Goal: Task Accomplishment & Management: Use online tool/utility

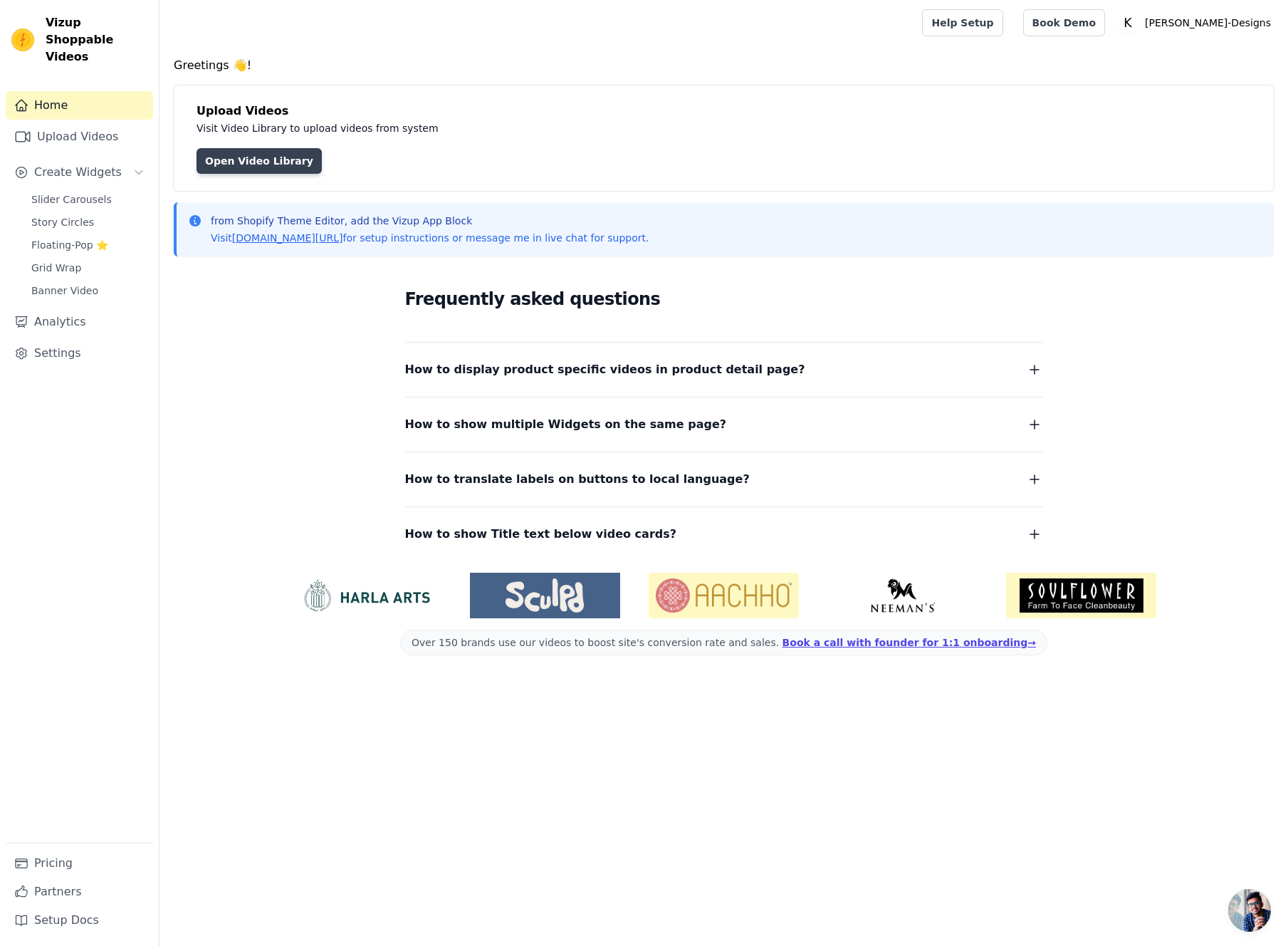
click at [249, 161] on link "Open Video Library" at bounding box center [259, 160] width 125 height 26
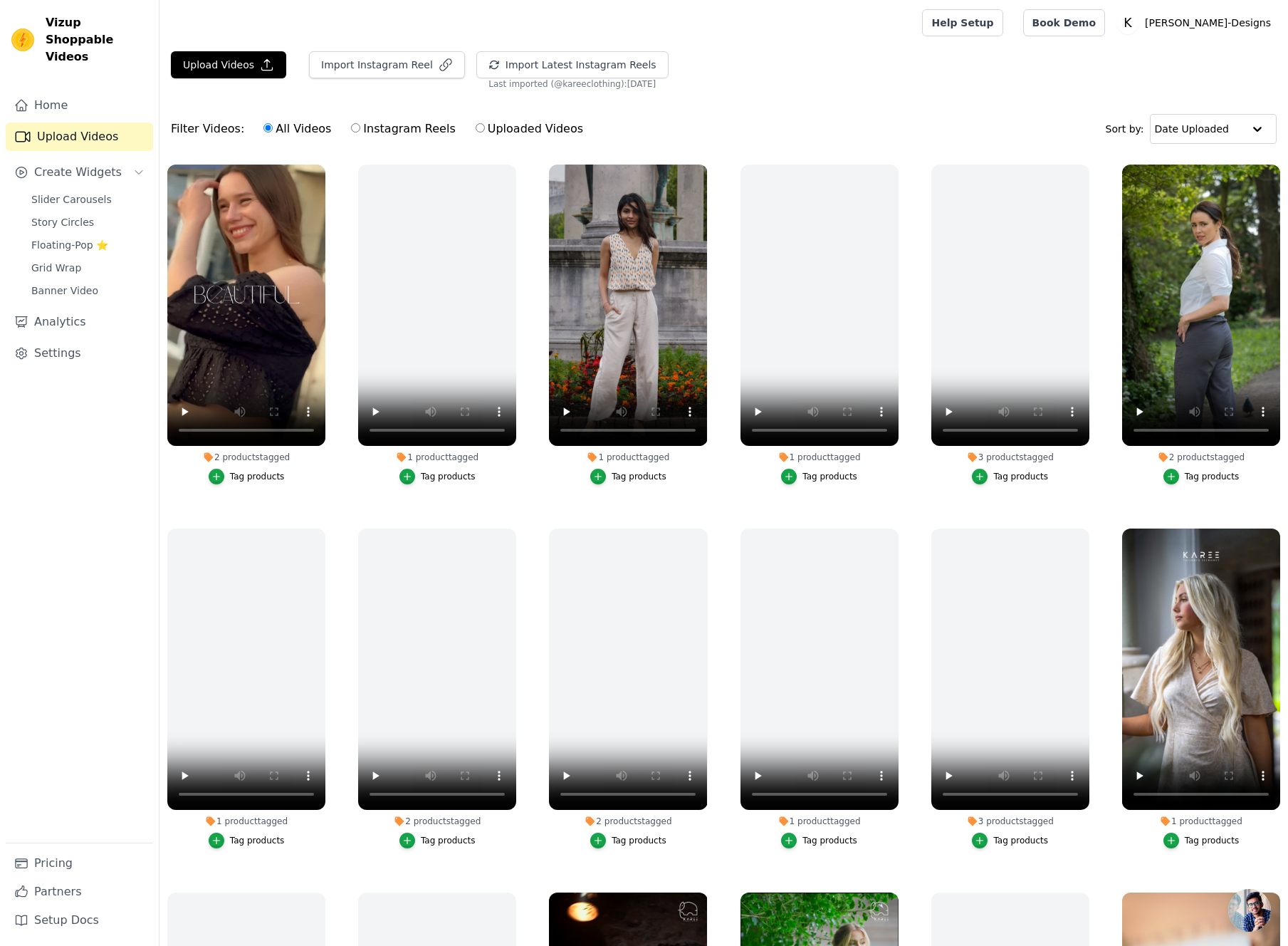
click at [351, 127] on input "Instagram Reels" at bounding box center [356, 128] width 9 height 9
radio input "true"
click at [580, 68] on button "Import Latest Instagram Reels" at bounding box center [572, 64] width 193 height 27
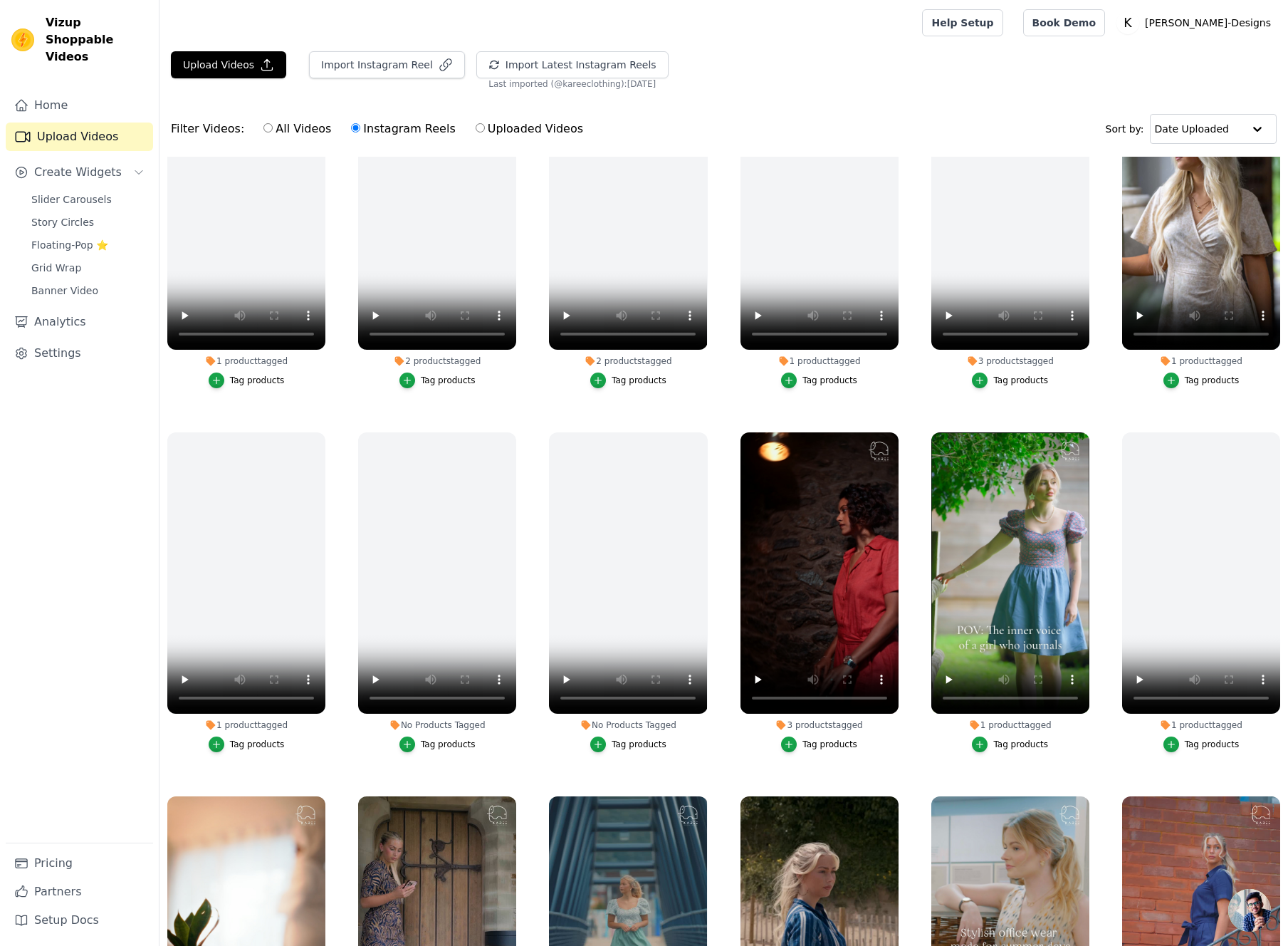
scroll to position [499, 0]
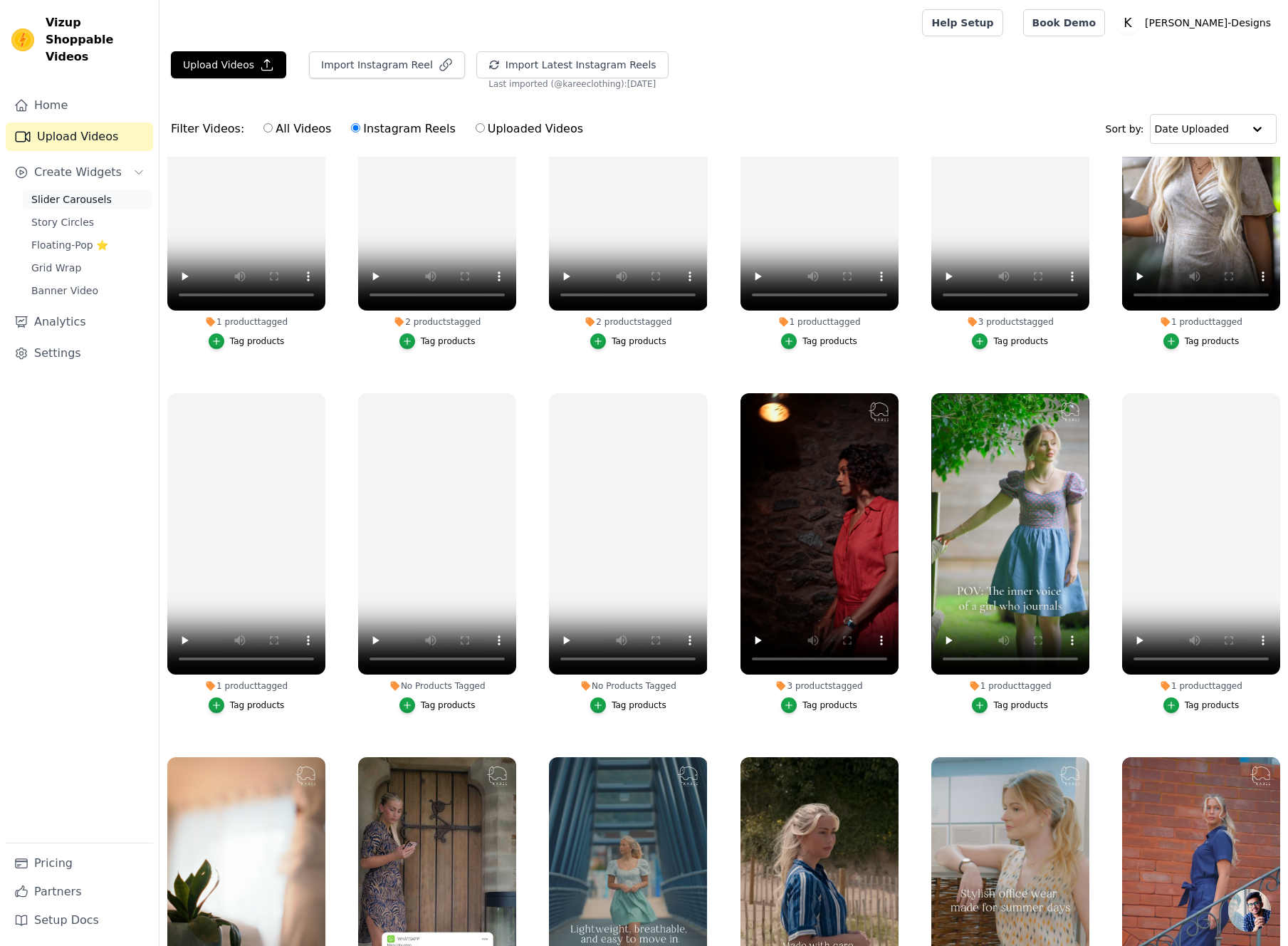
click at [72, 193] on span "Slider Carousels" at bounding box center [72, 200] width 81 height 14
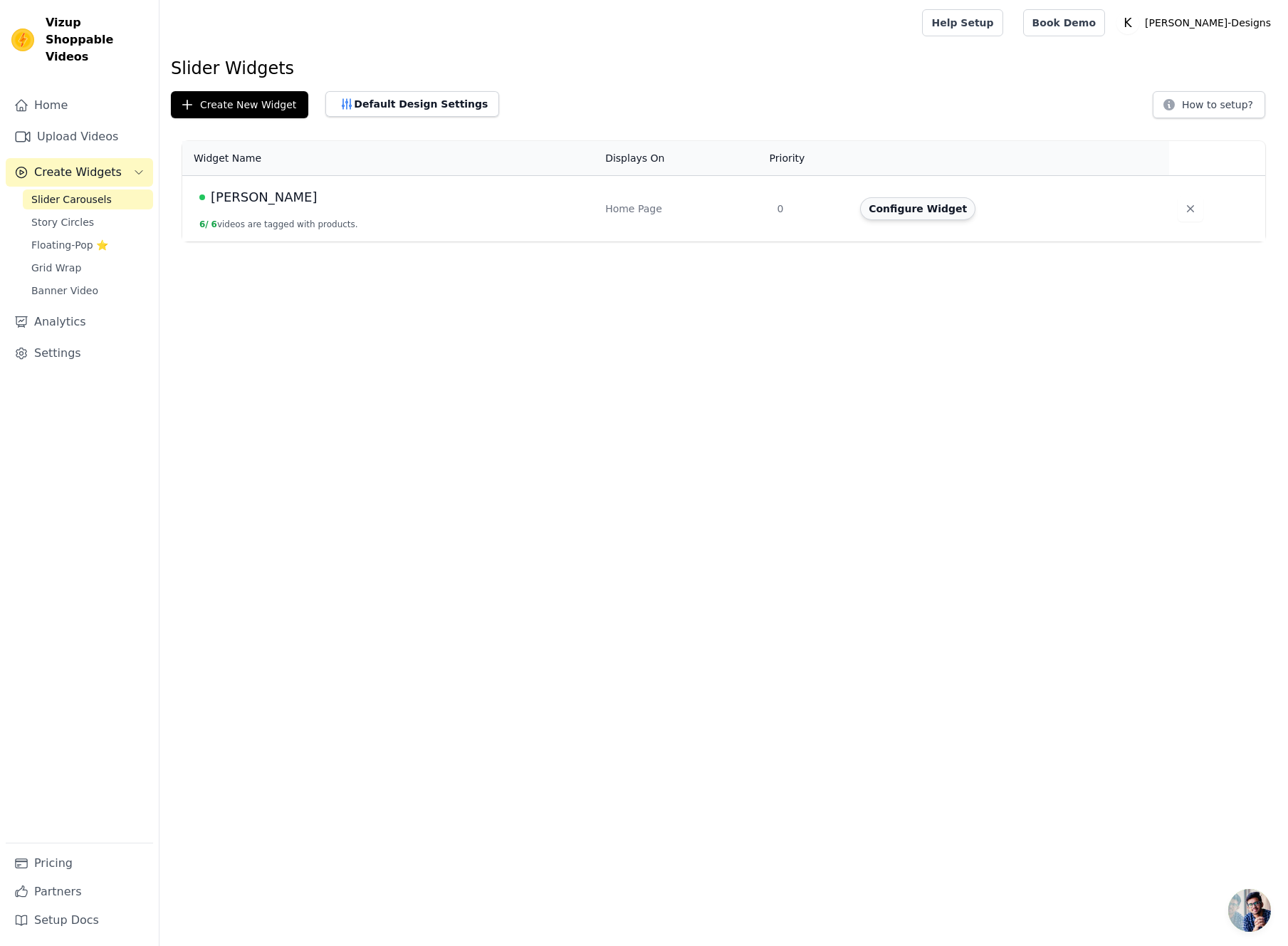
click at [913, 211] on button "Configure Widget" at bounding box center [918, 208] width 116 height 22
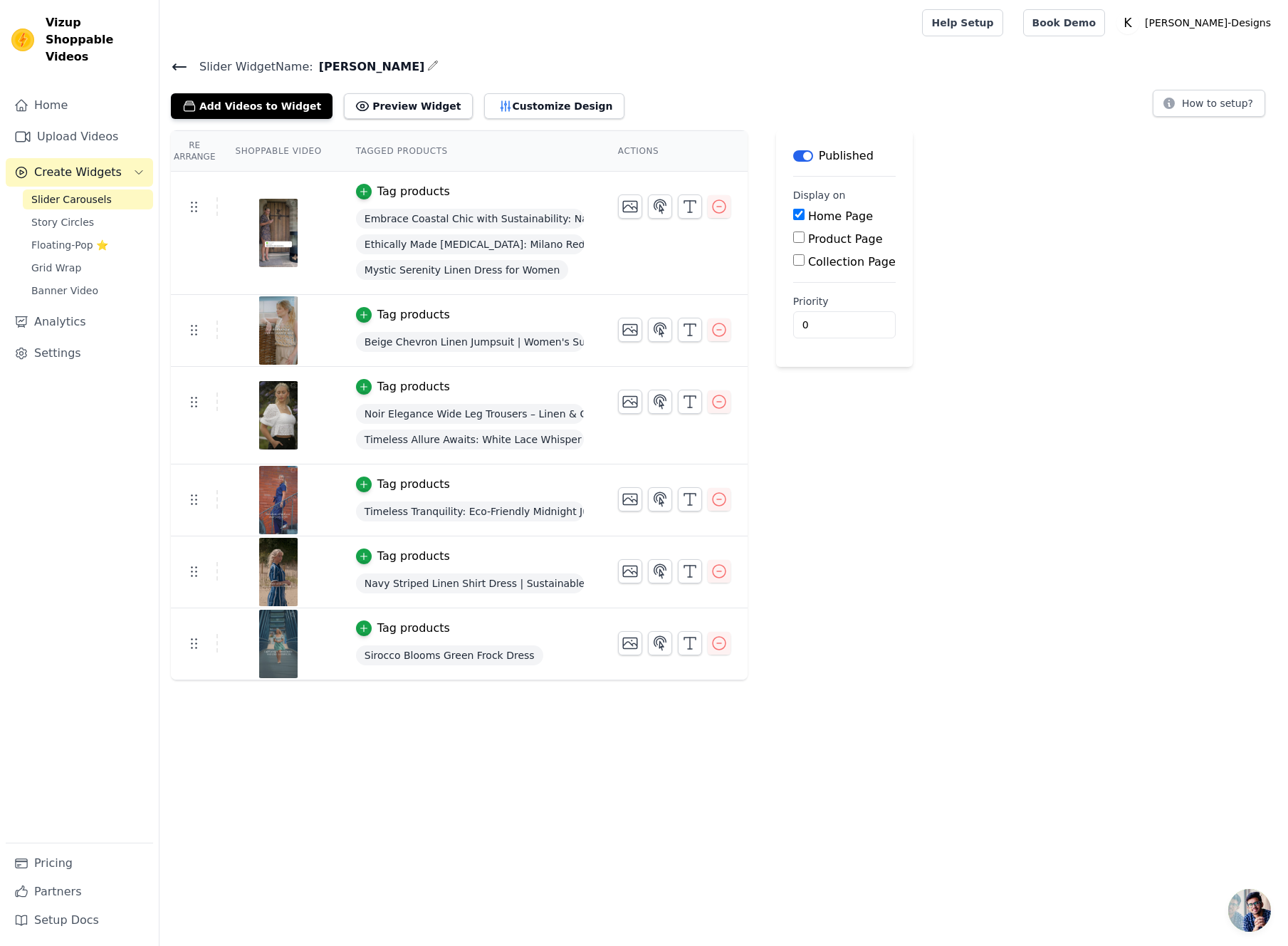
click at [192, 151] on th "Re Arrange" at bounding box center [194, 150] width 47 height 40
click at [719, 643] on icon "button" at bounding box center [719, 642] width 17 height 17
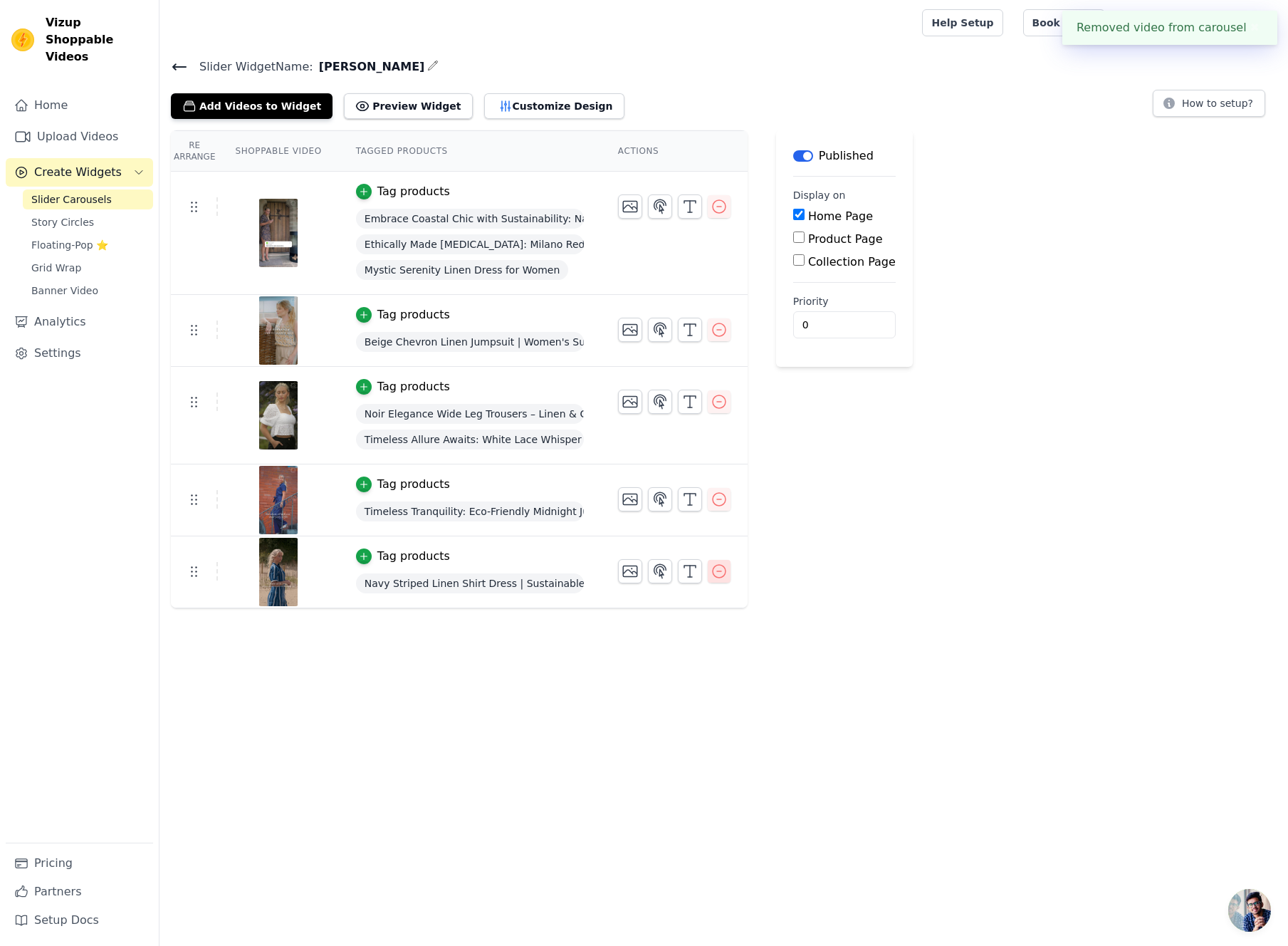
click at [717, 569] on icon "button" at bounding box center [719, 571] width 17 height 17
click at [721, 399] on icon "button" at bounding box center [719, 401] width 17 height 17
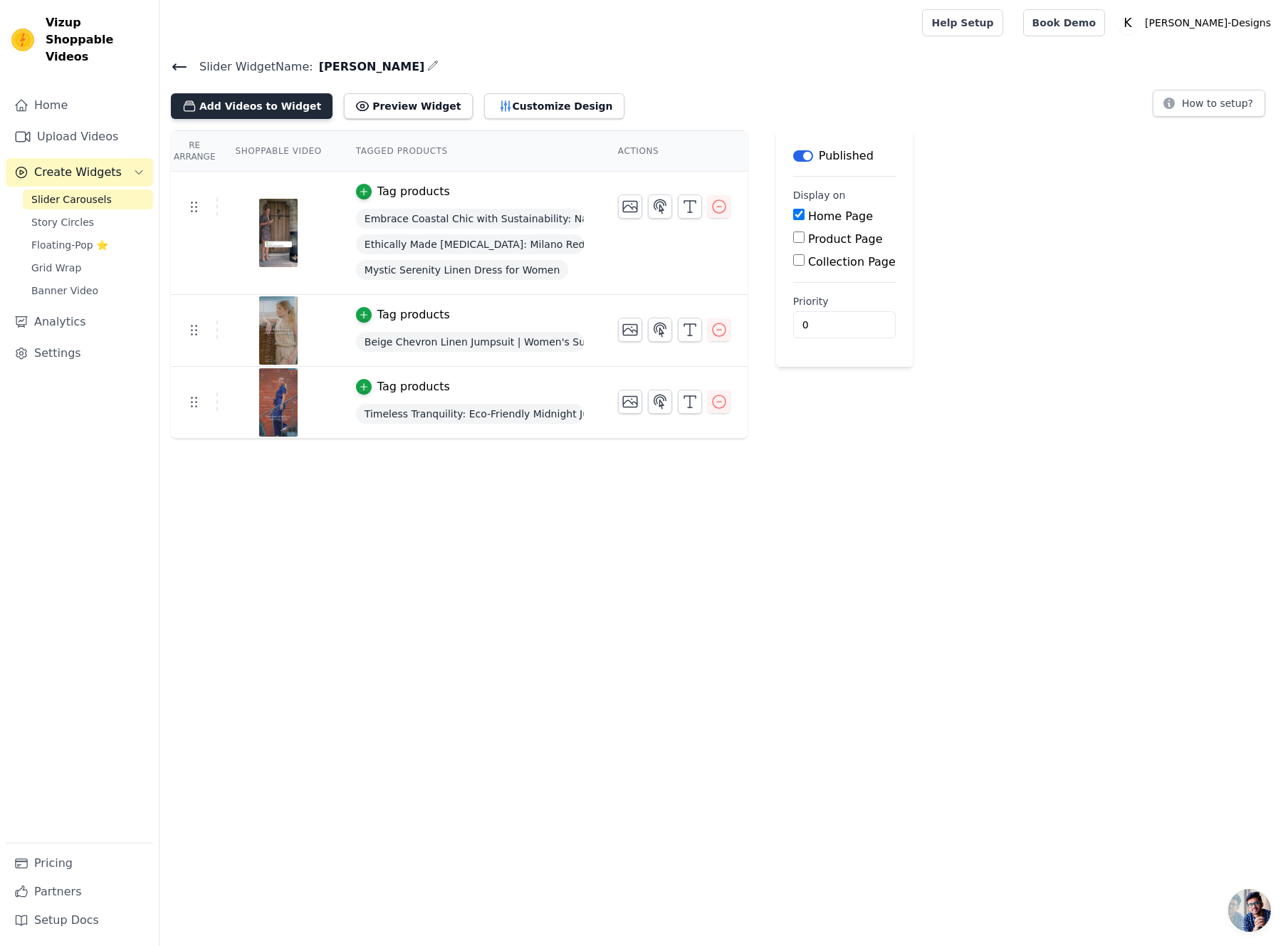
click at [271, 110] on button "Add Videos to Widget" at bounding box center [252, 106] width 162 height 26
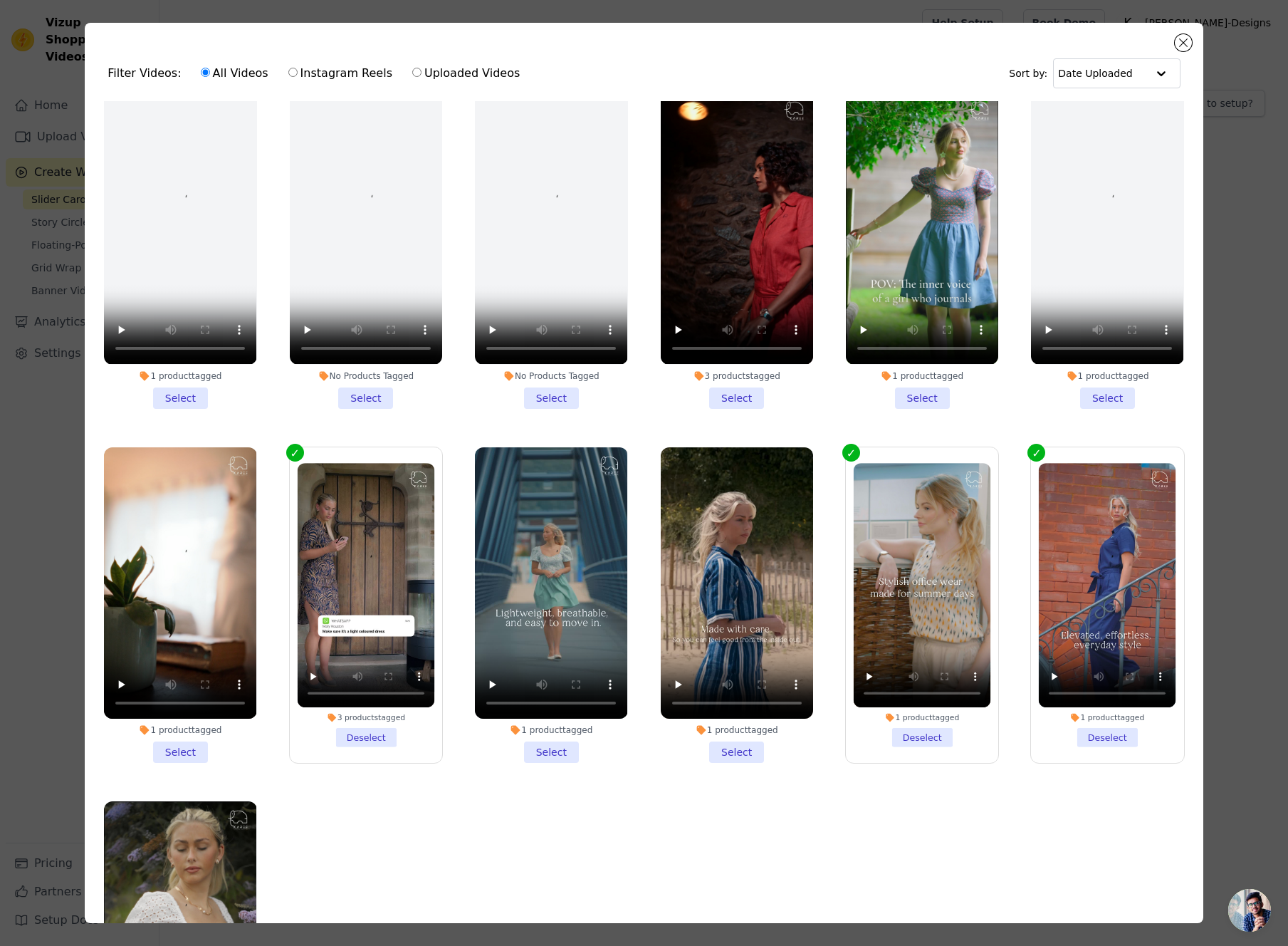
scroll to position [732, 0]
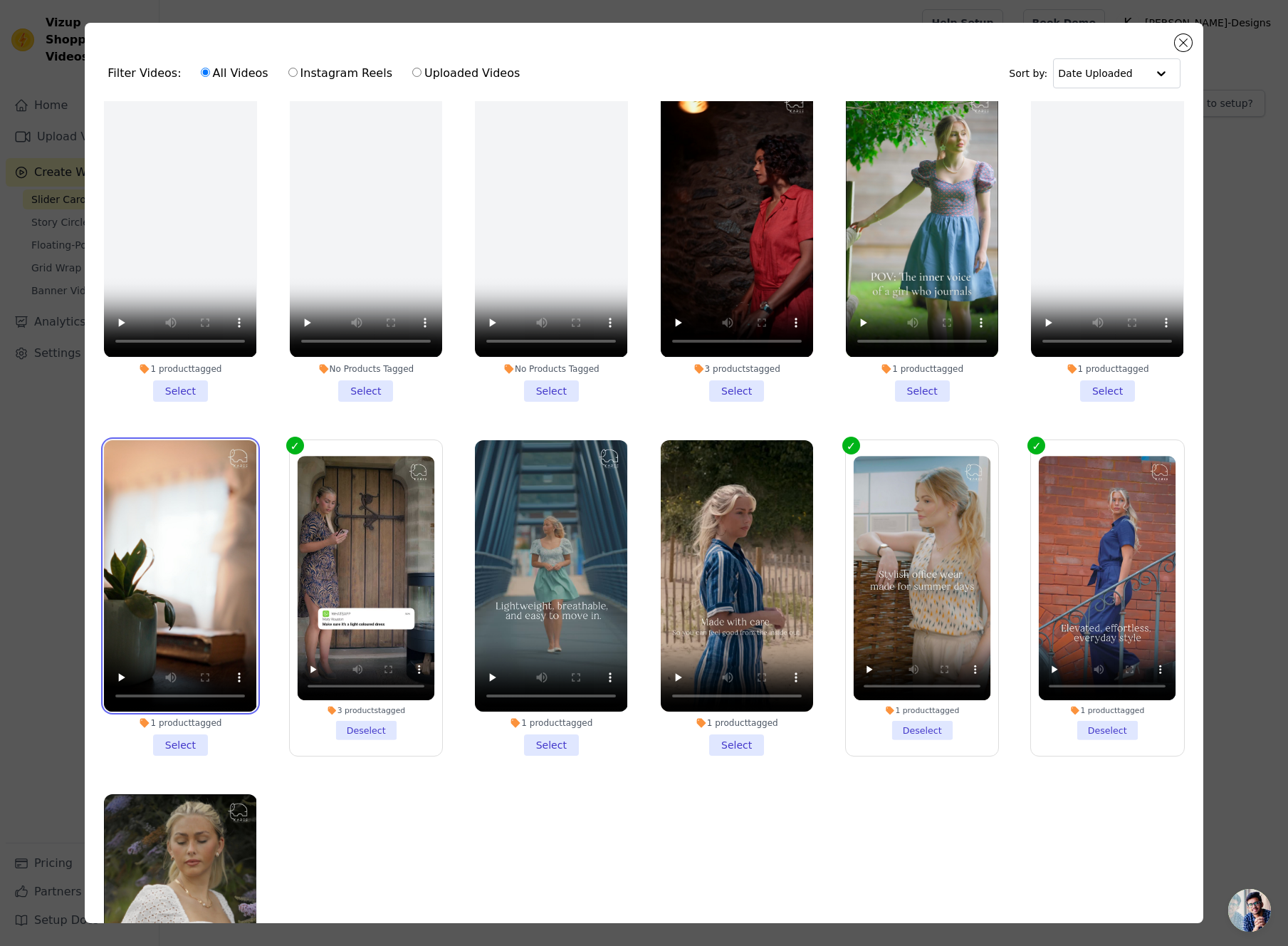
click at [118, 452] on video at bounding box center [180, 575] width 152 height 271
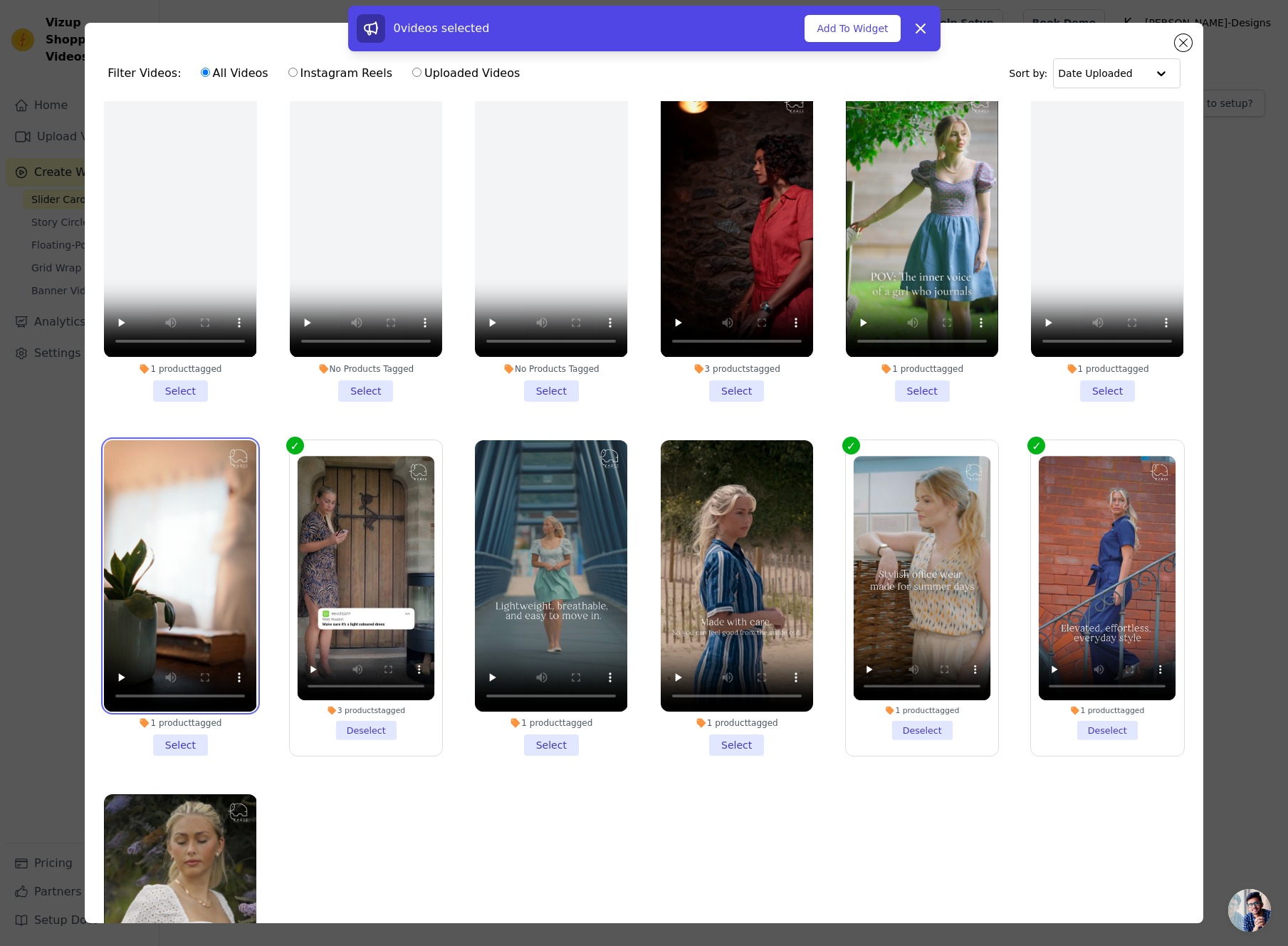
click at [125, 462] on video at bounding box center [180, 575] width 152 height 271
click at [175, 748] on li "1 product tagged Select" at bounding box center [180, 598] width 152 height 315
click at [0, 0] on input "1 product tagged Select" at bounding box center [0, 0] width 0 height 0
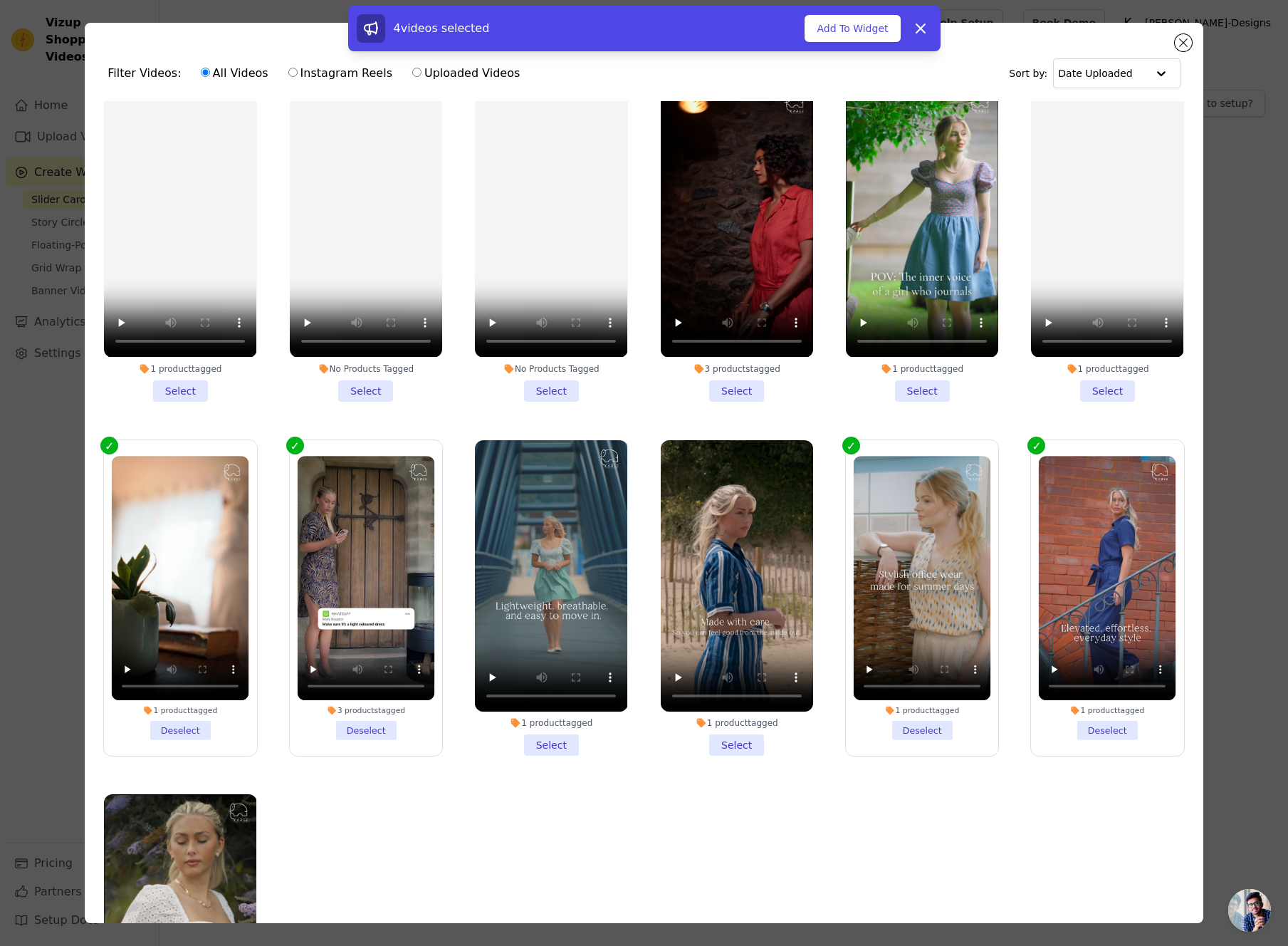
click at [851, 447] on label "1 product tagged Deselect" at bounding box center [923, 598] width 154 height 317
click at [0, 0] on input "1 product tagged Deselect" at bounding box center [0, 0] width 0 height 0
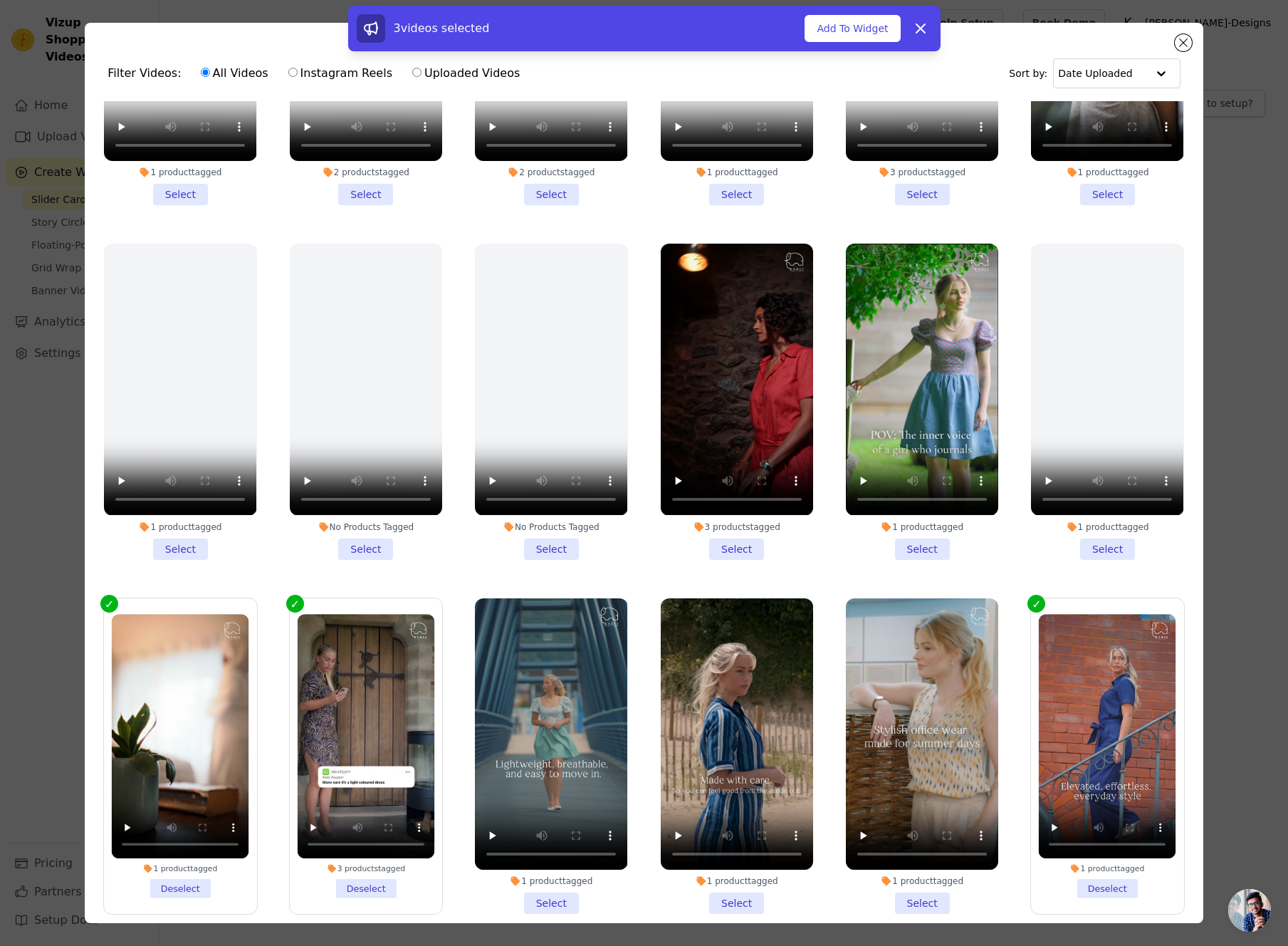
scroll to position [521, 0]
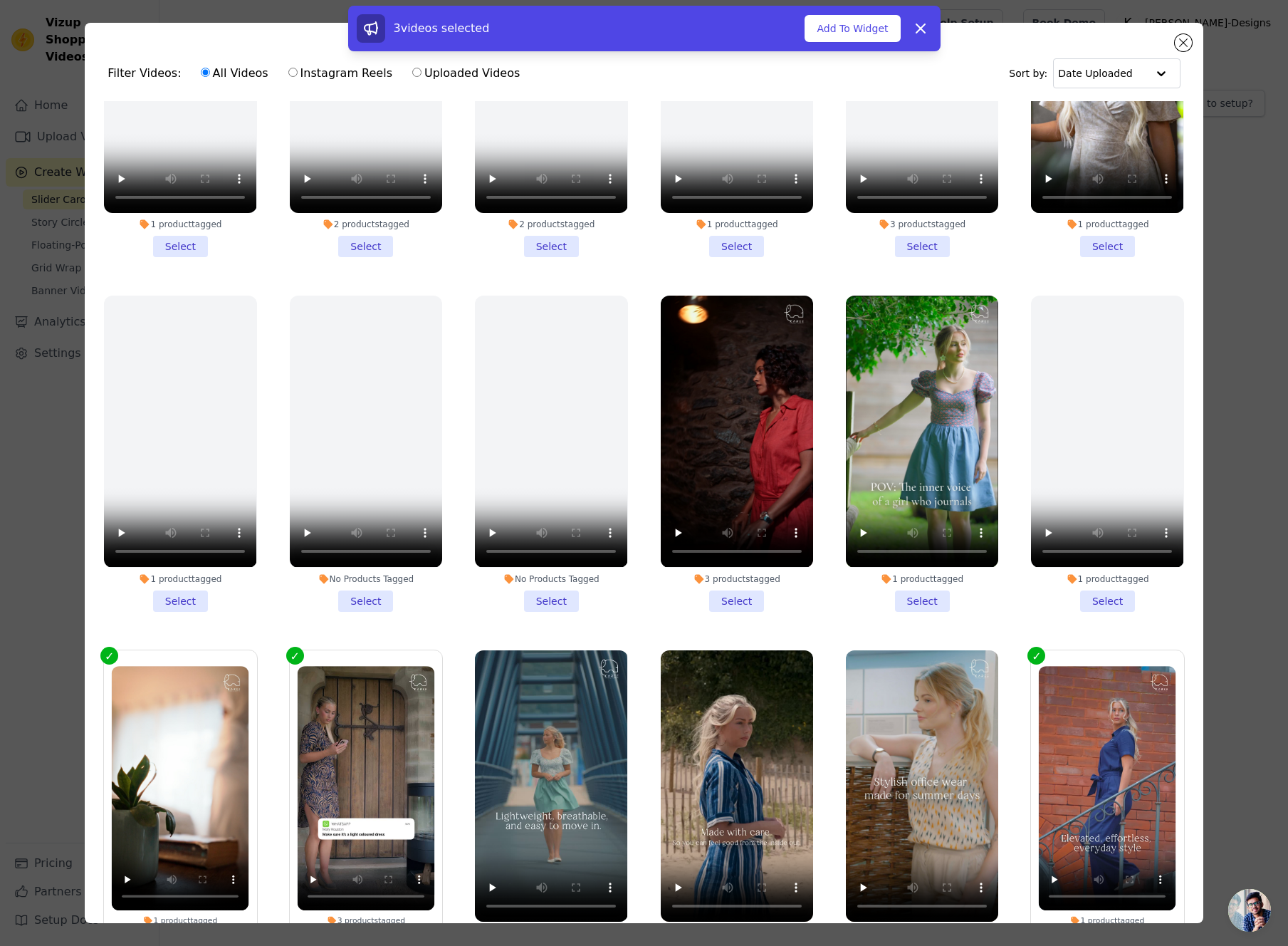
click at [741, 597] on li "3 products tagged Select" at bounding box center [737, 453] width 152 height 315
click at [0, 0] on input "3 products tagged Select" at bounding box center [0, 0] width 0 height 0
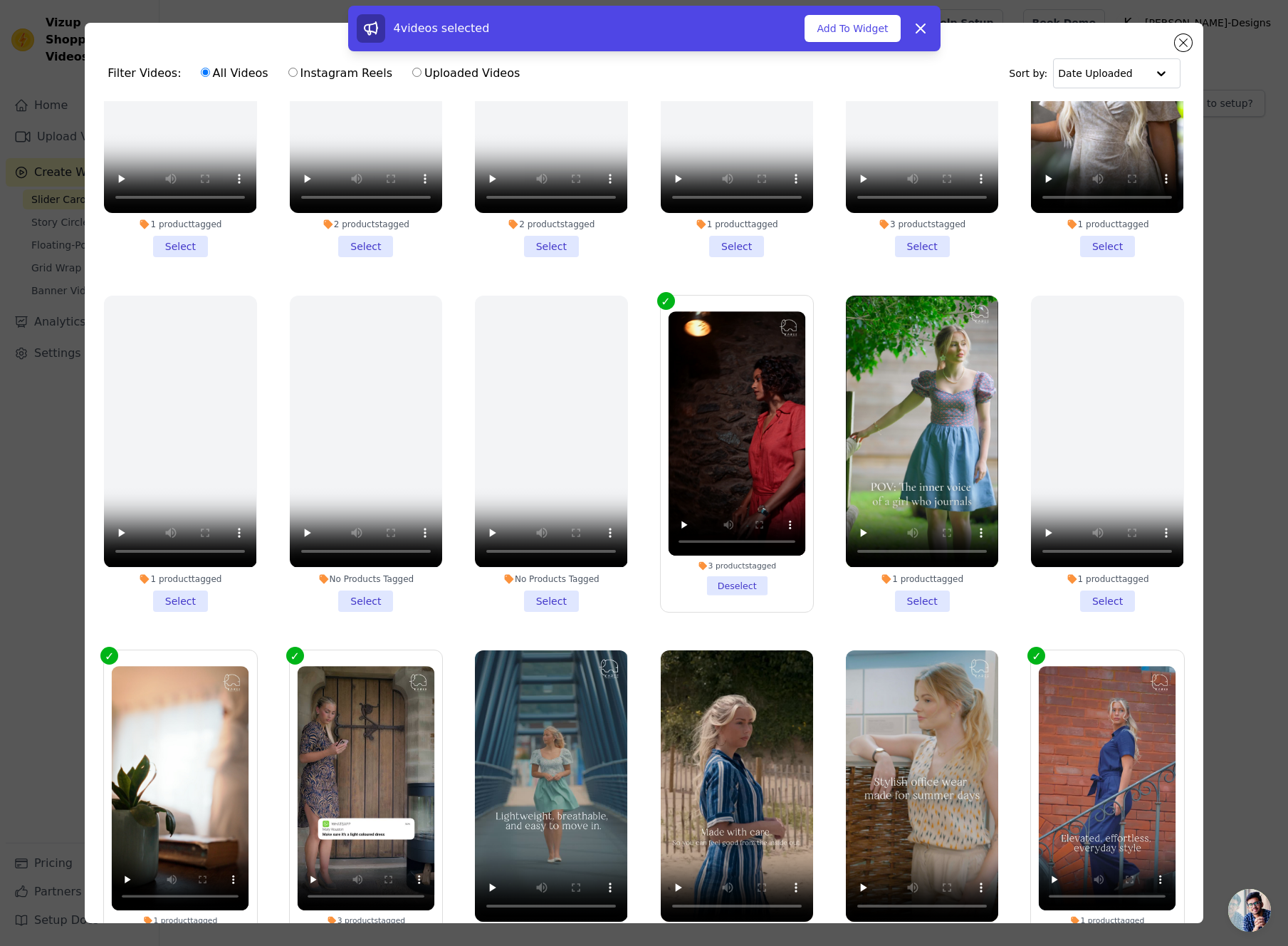
click at [367, 606] on li "No Products Tagged Select" at bounding box center [366, 453] width 152 height 315
click at [0, 0] on input "No Products Tagged Select" at bounding box center [0, 0] width 0 height 0
click at [923, 604] on li "1 product tagged Select" at bounding box center [923, 453] width 152 height 315
click at [0, 0] on input "1 product tagged Select" at bounding box center [0, 0] width 0 height 0
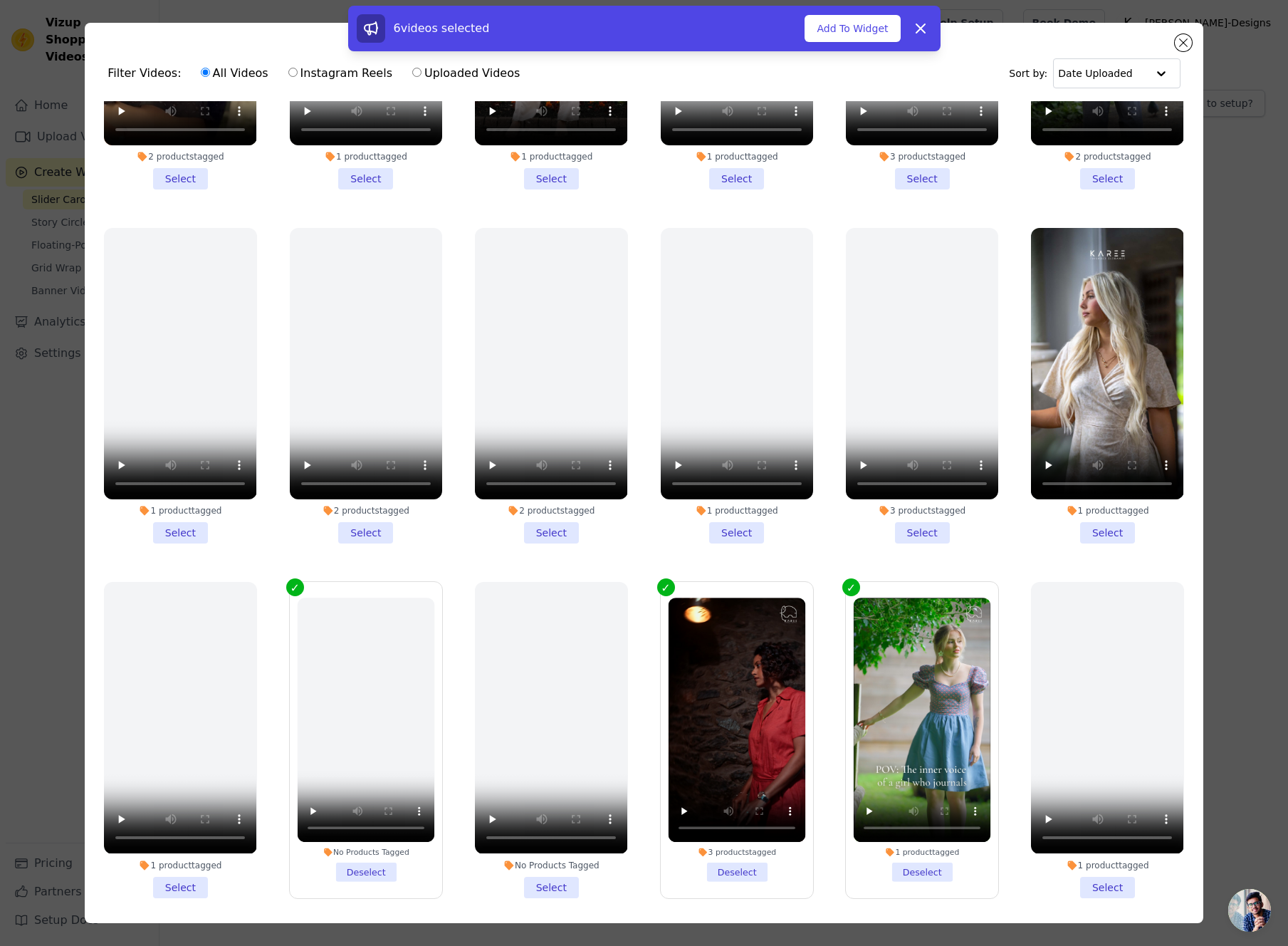
scroll to position [219, 0]
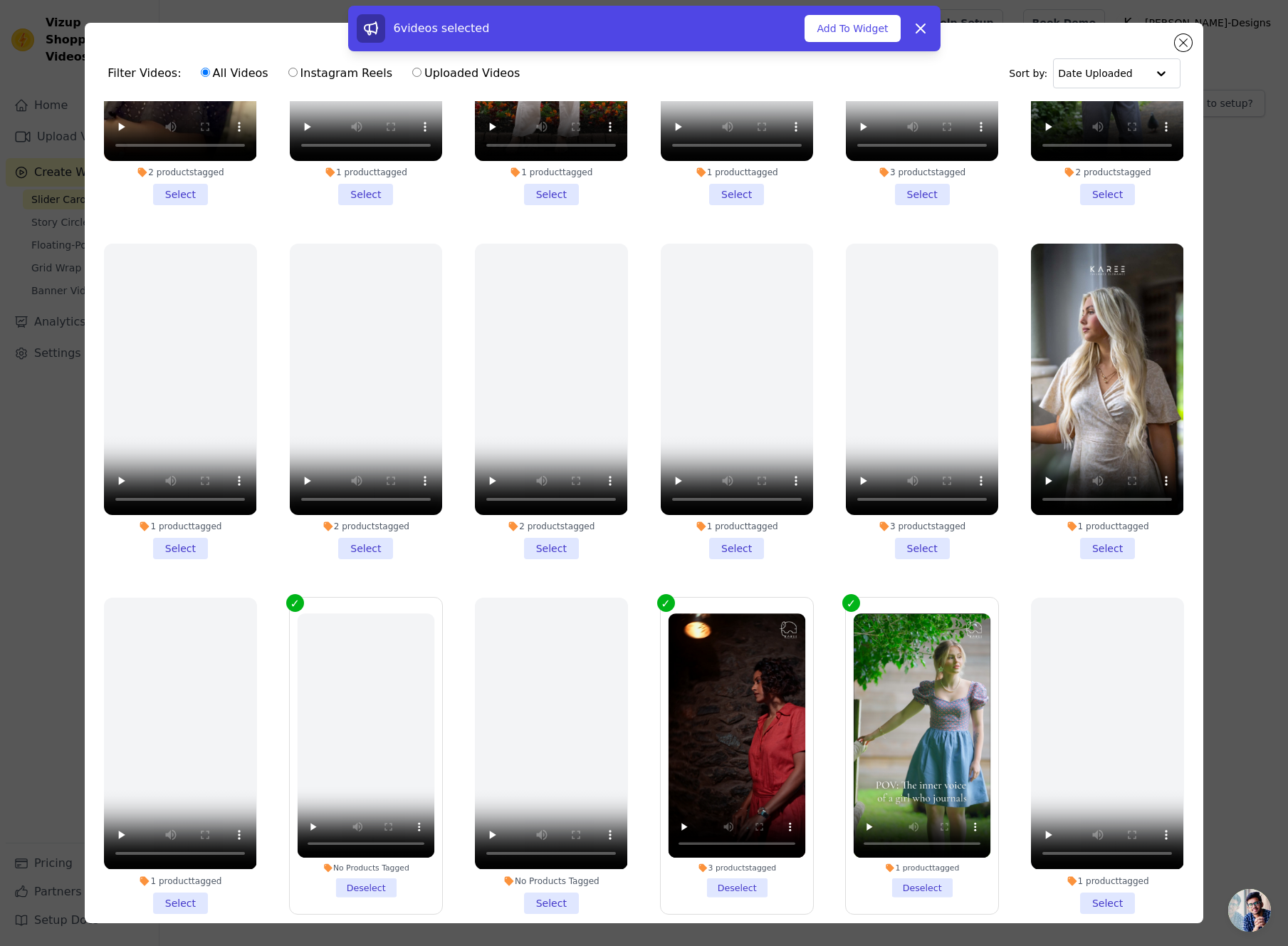
click at [1108, 547] on li "1 product tagged Select" at bounding box center [1107, 401] width 152 height 315
click at [0, 0] on input "1 product tagged Select" at bounding box center [0, 0] width 0 height 0
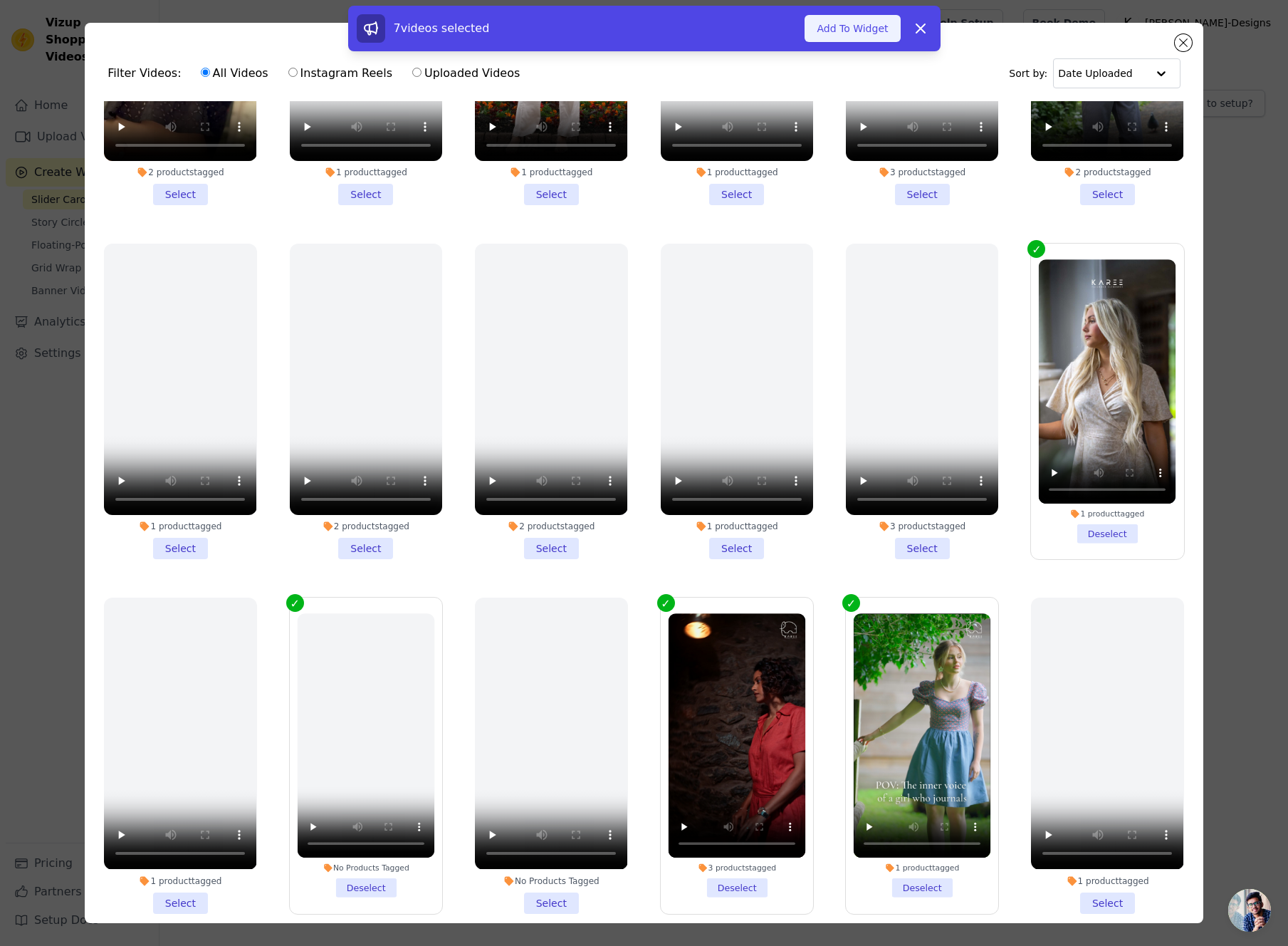
click at [850, 33] on button "Add To Widget" at bounding box center [853, 29] width 96 height 27
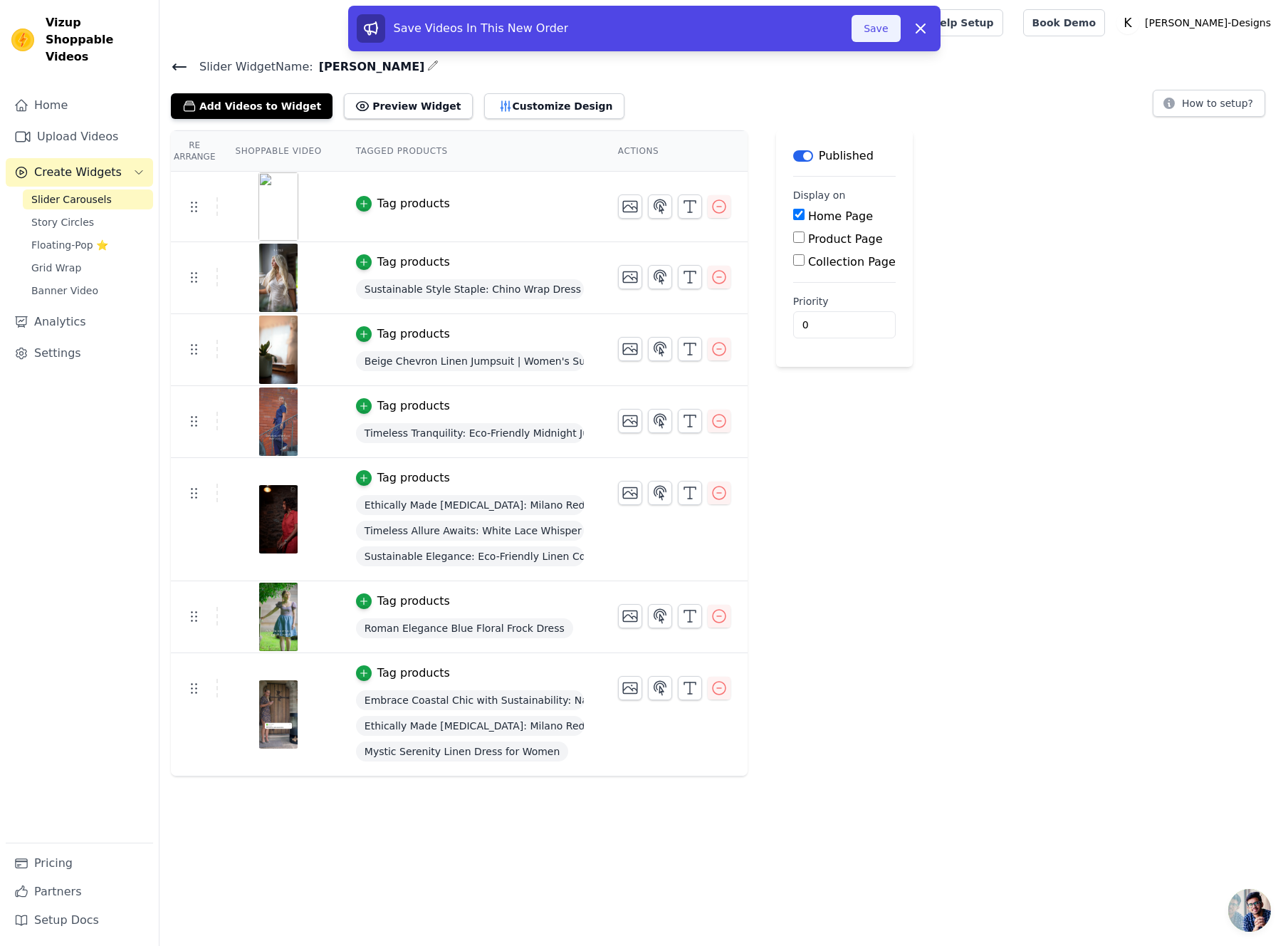
click at [883, 30] on button "Save" at bounding box center [876, 29] width 48 height 27
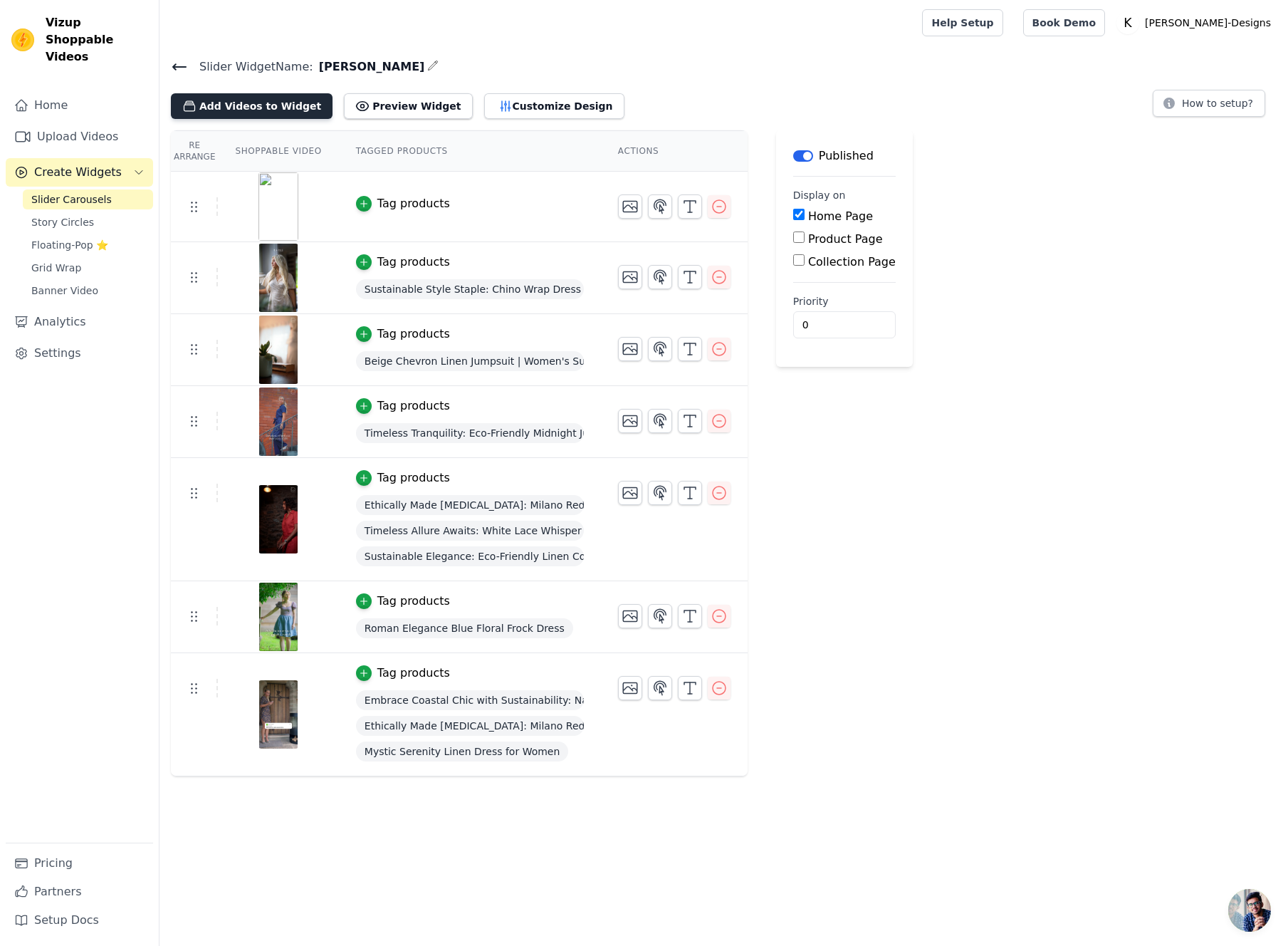
click at [249, 101] on button "Add Videos to Widget" at bounding box center [252, 106] width 162 height 26
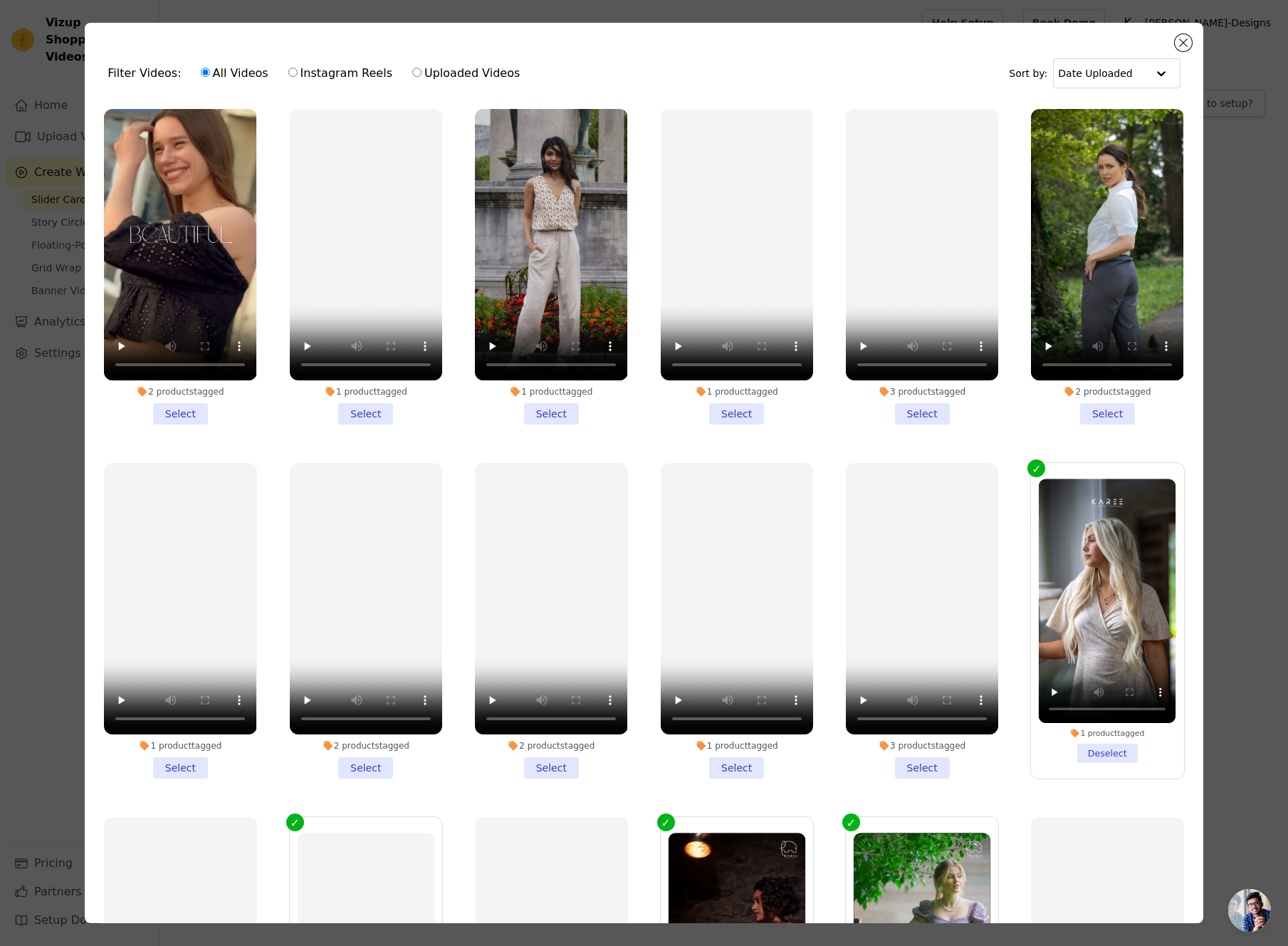
click at [185, 414] on li "2 products tagged Select" at bounding box center [180, 267] width 152 height 315
click at [0, 0] on input "2 products tagged Select" at bounding box center [0, 0] width 0 height 0
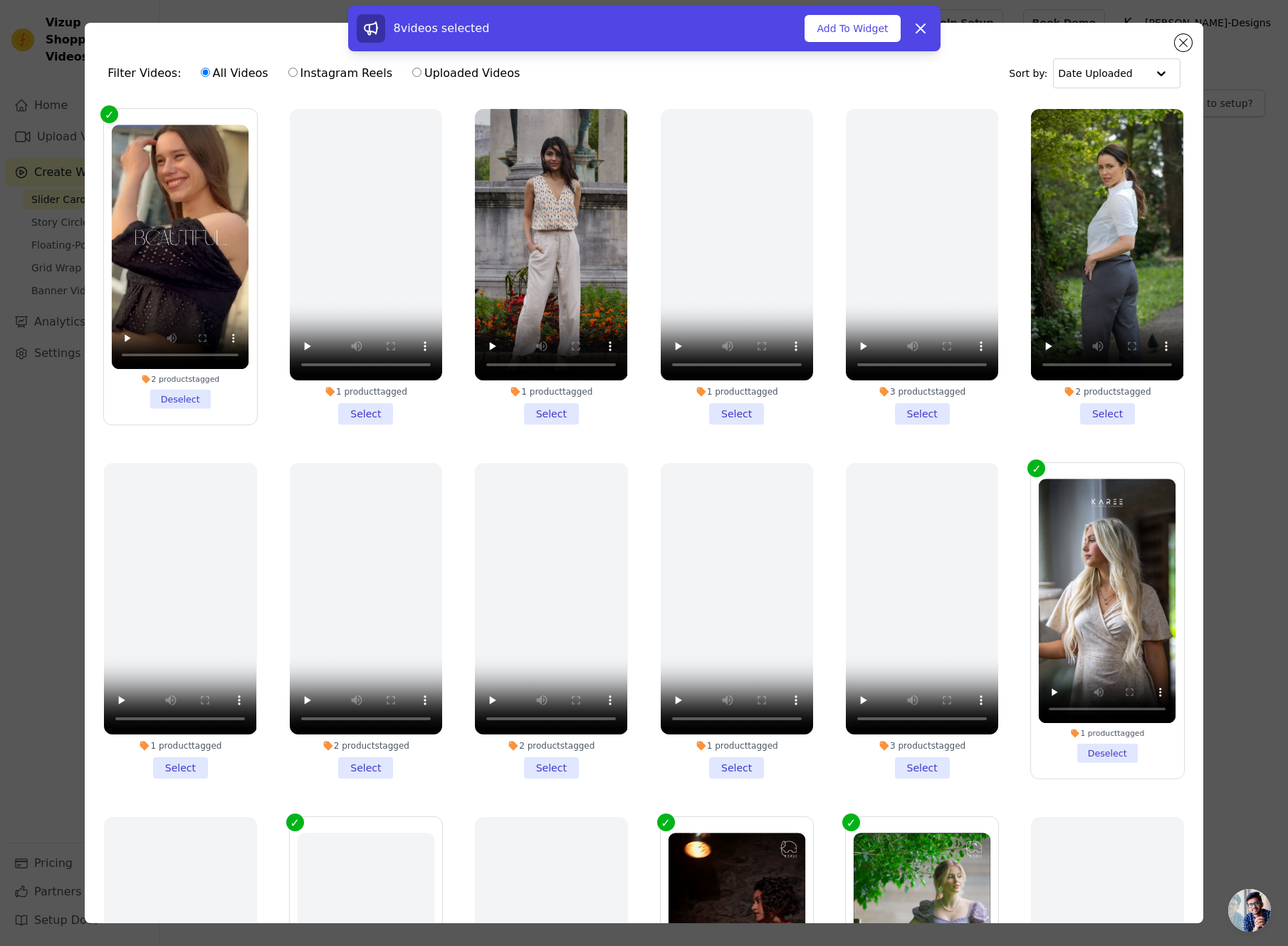
click at [550, 416] on li "1 product tagged Select" at bounding box center [551, 267] width 152 height 315
click at [0, 0] on input "1 product tagged Select" at bounding box center [0, 0] width 0 height 0
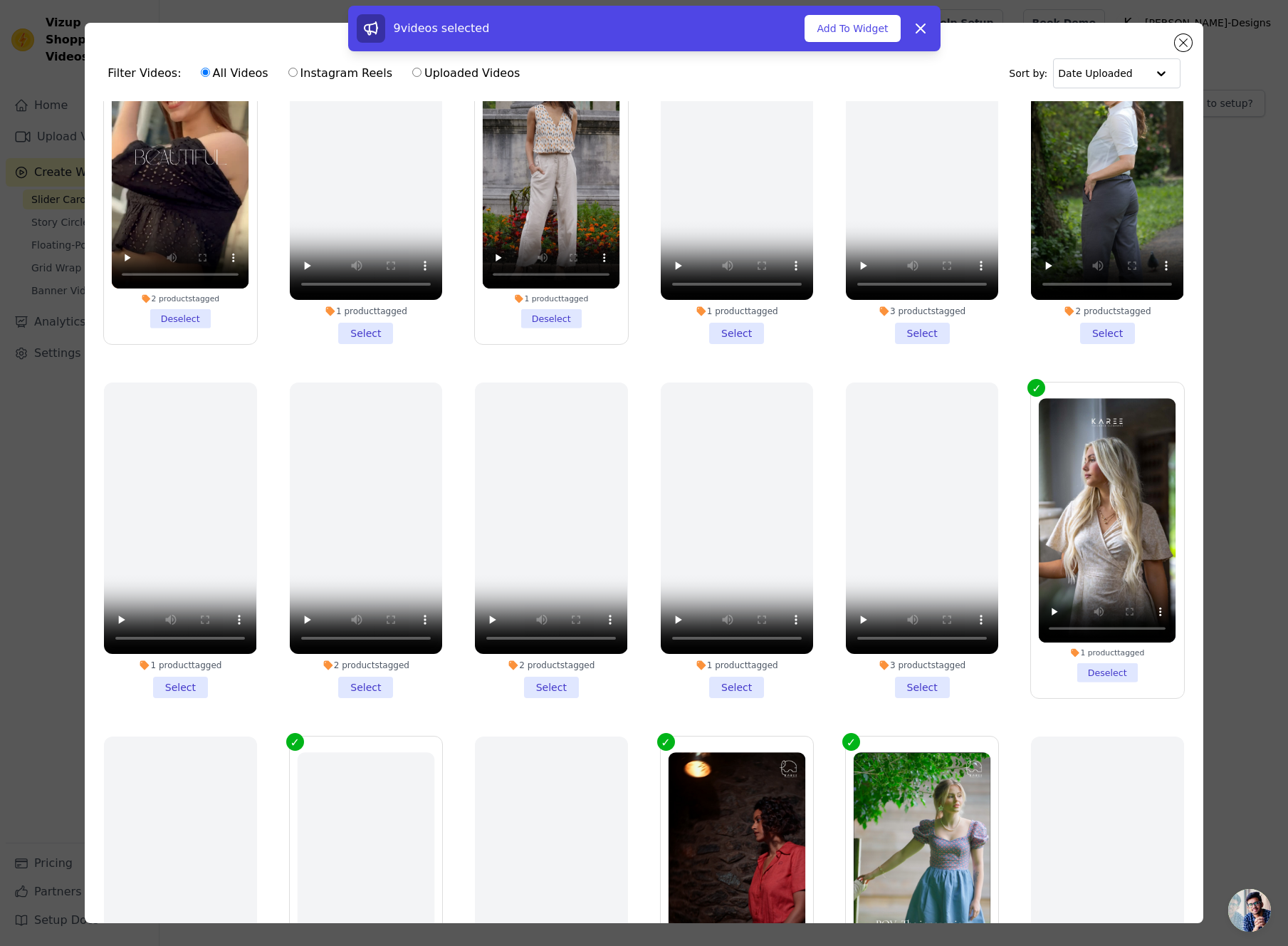
scroll to position [0, 0]
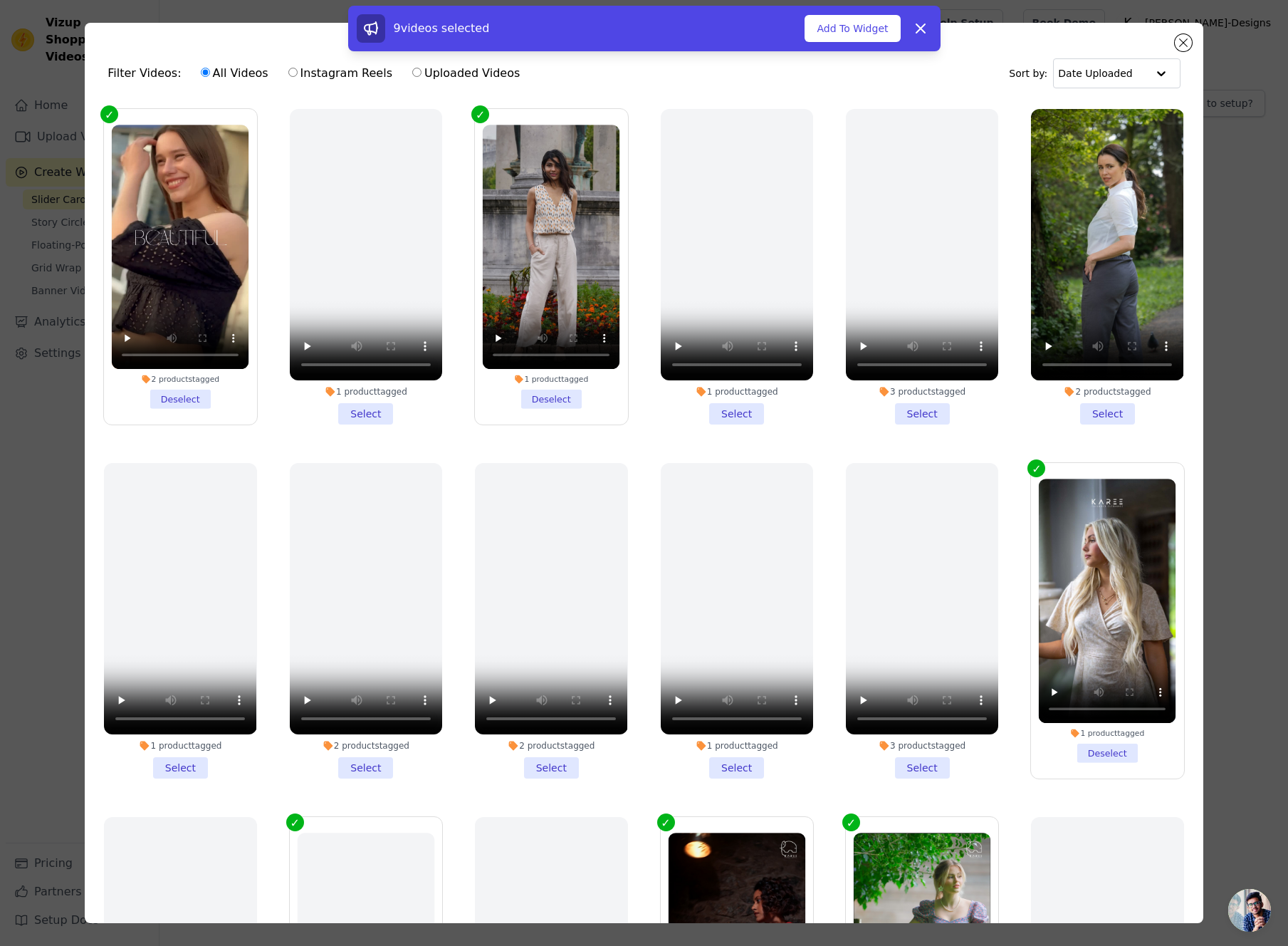
click at [1106, 412] on li "2 products tagged Select" at bounding box center [1107, 267] width 152 height 315
click at [0, 0] on input "2 products tagged Select" at bounding box center [0, 0] width 0 height 0
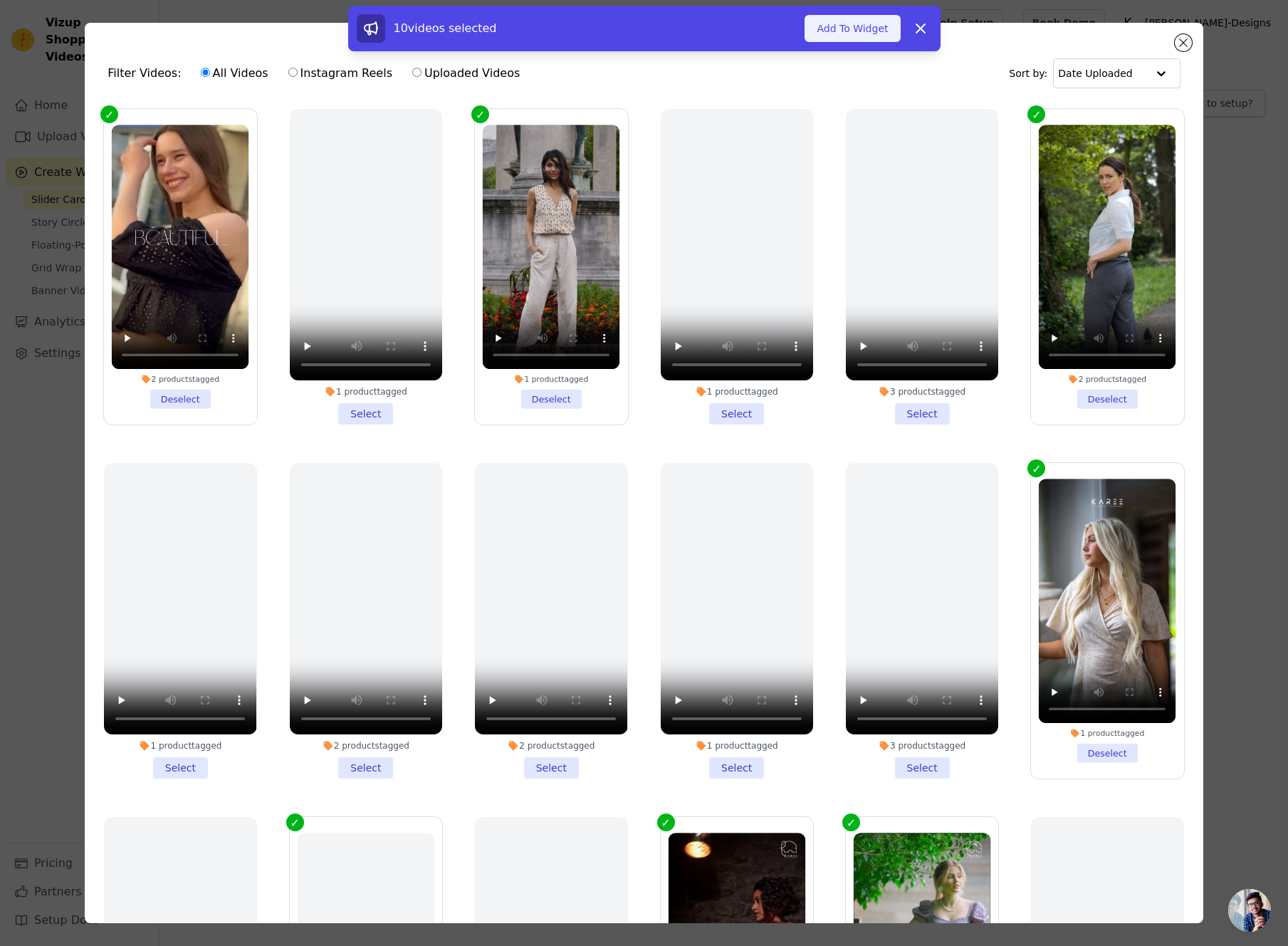
click at [864, 32] on button "Add To Widget" at bounding box center [853, 29] width 96 height 27
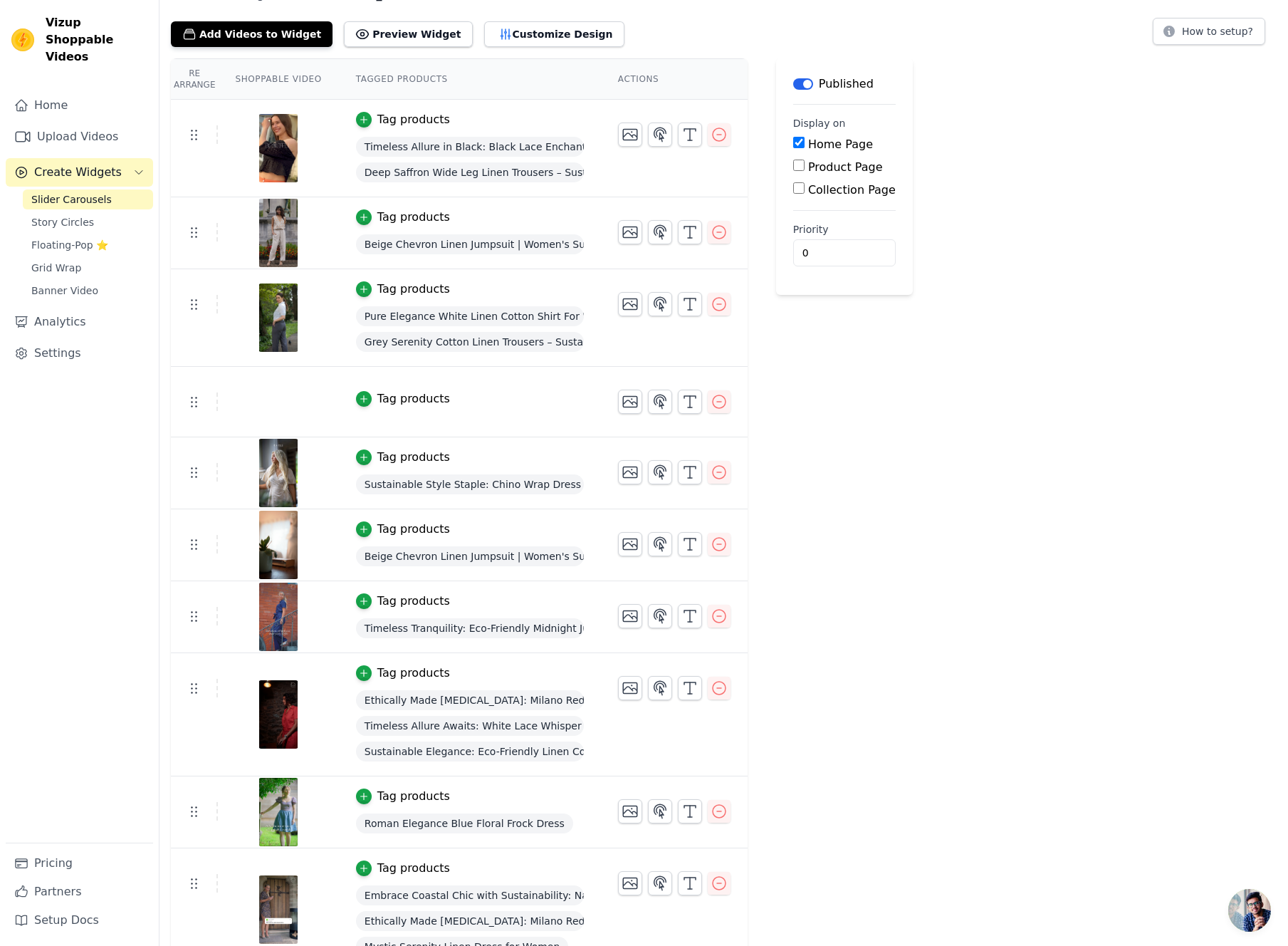
scroll to position [97, 0]
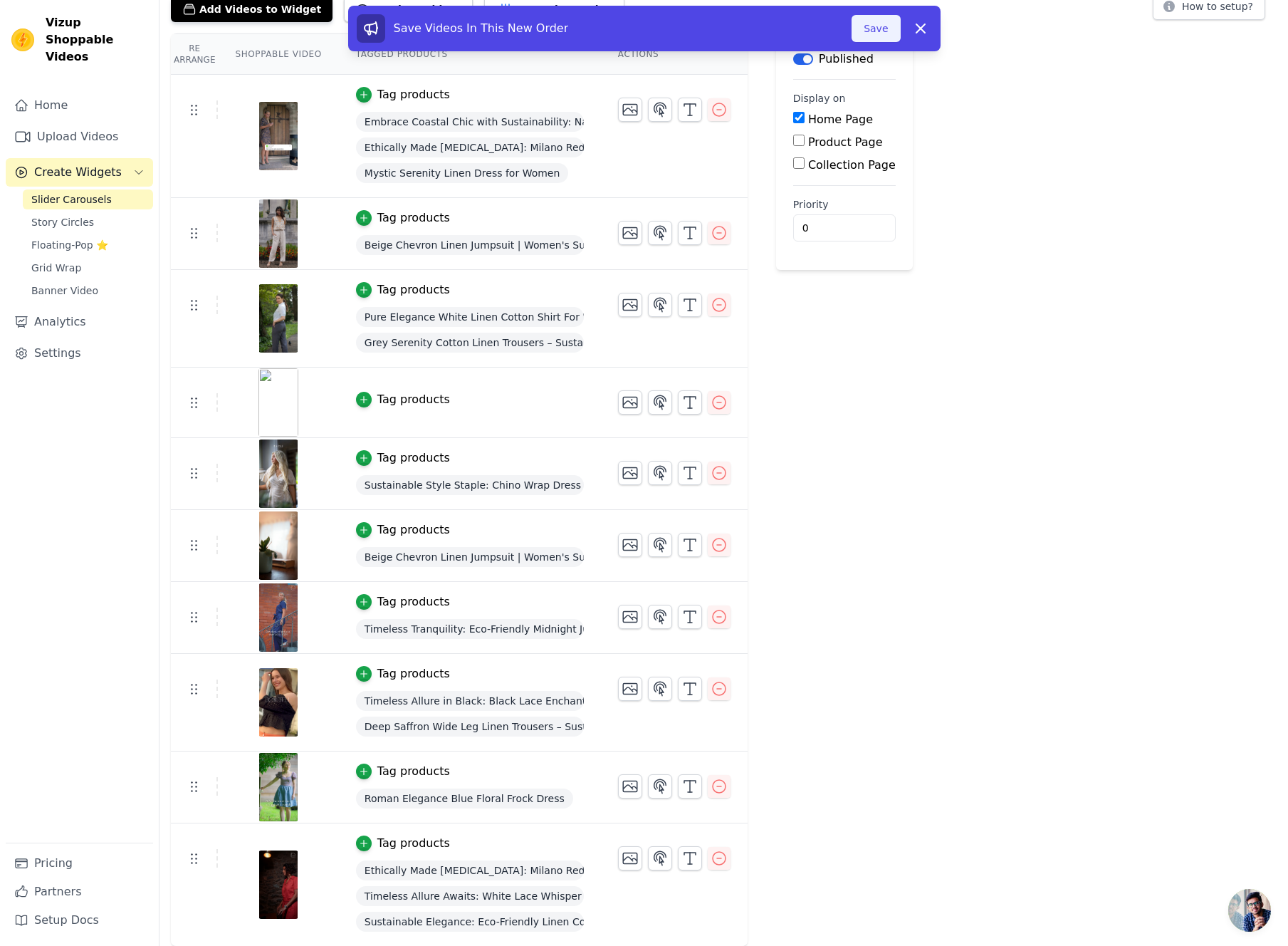
click at [881, 33] on button "Save" at bounding box center [876, 29] width 48 height 27
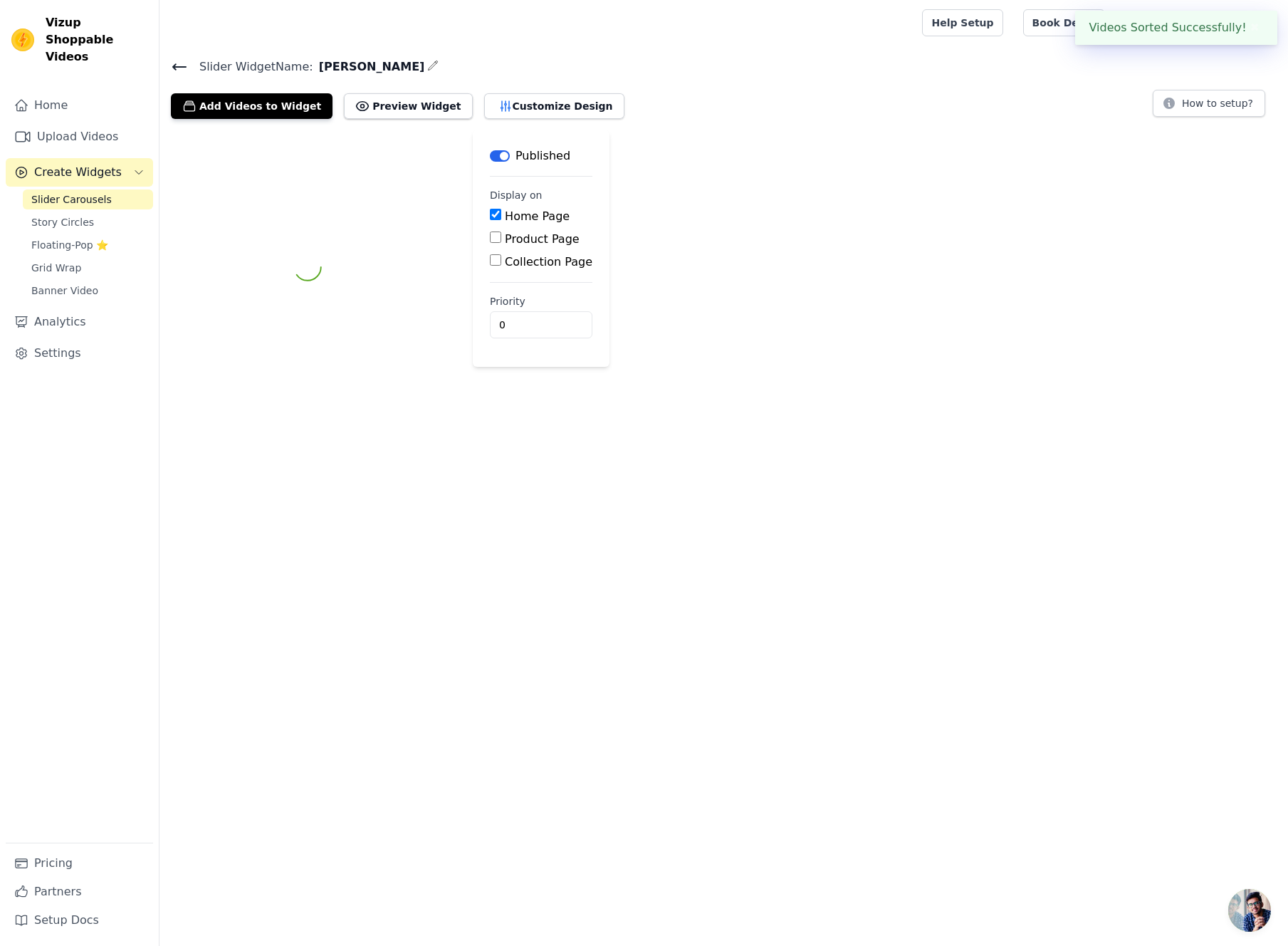
scroll to position [0, 0]
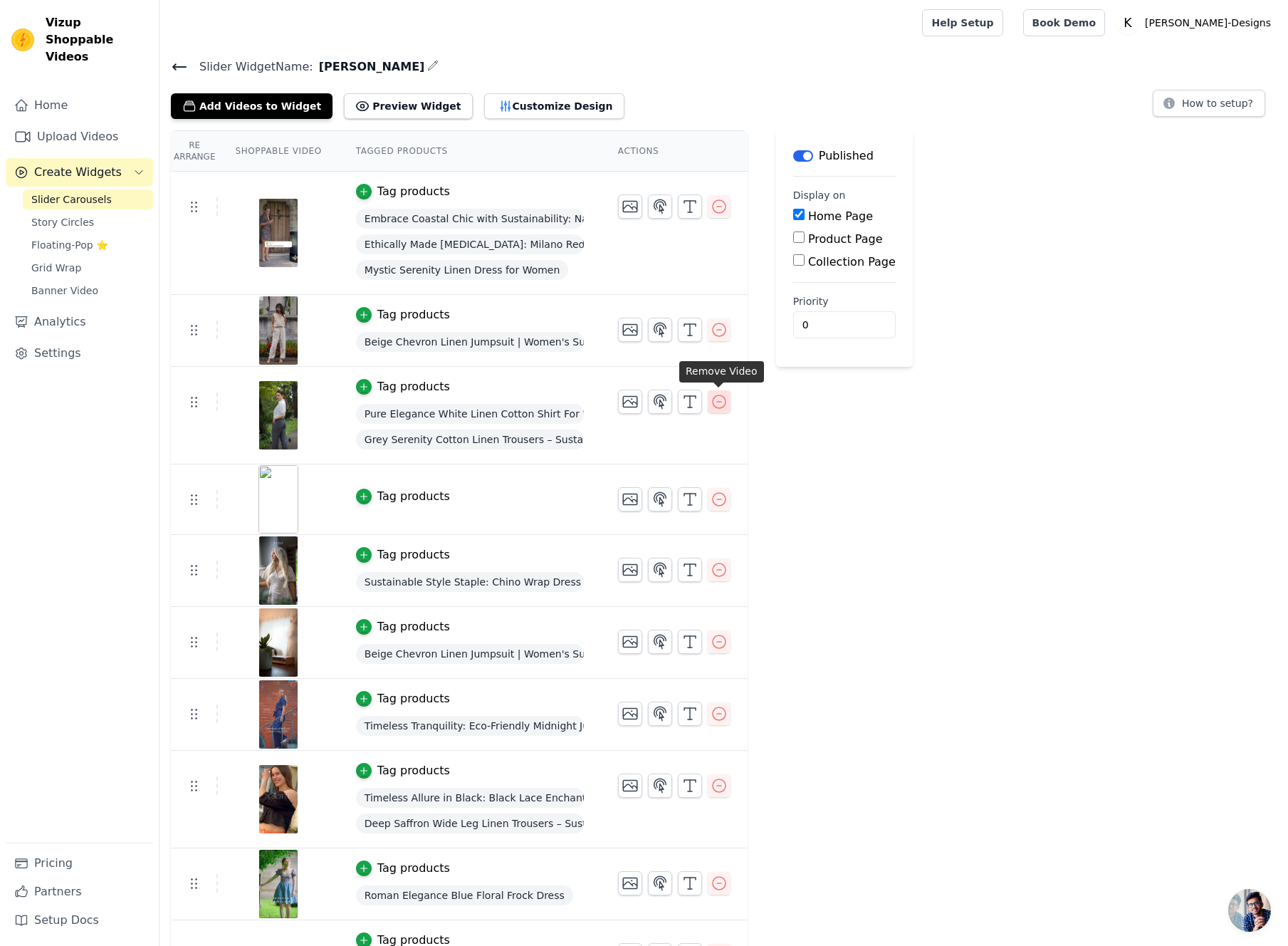
click at [723, 398] on icon "button" at bounding box center [719, 401] width 17 height 17
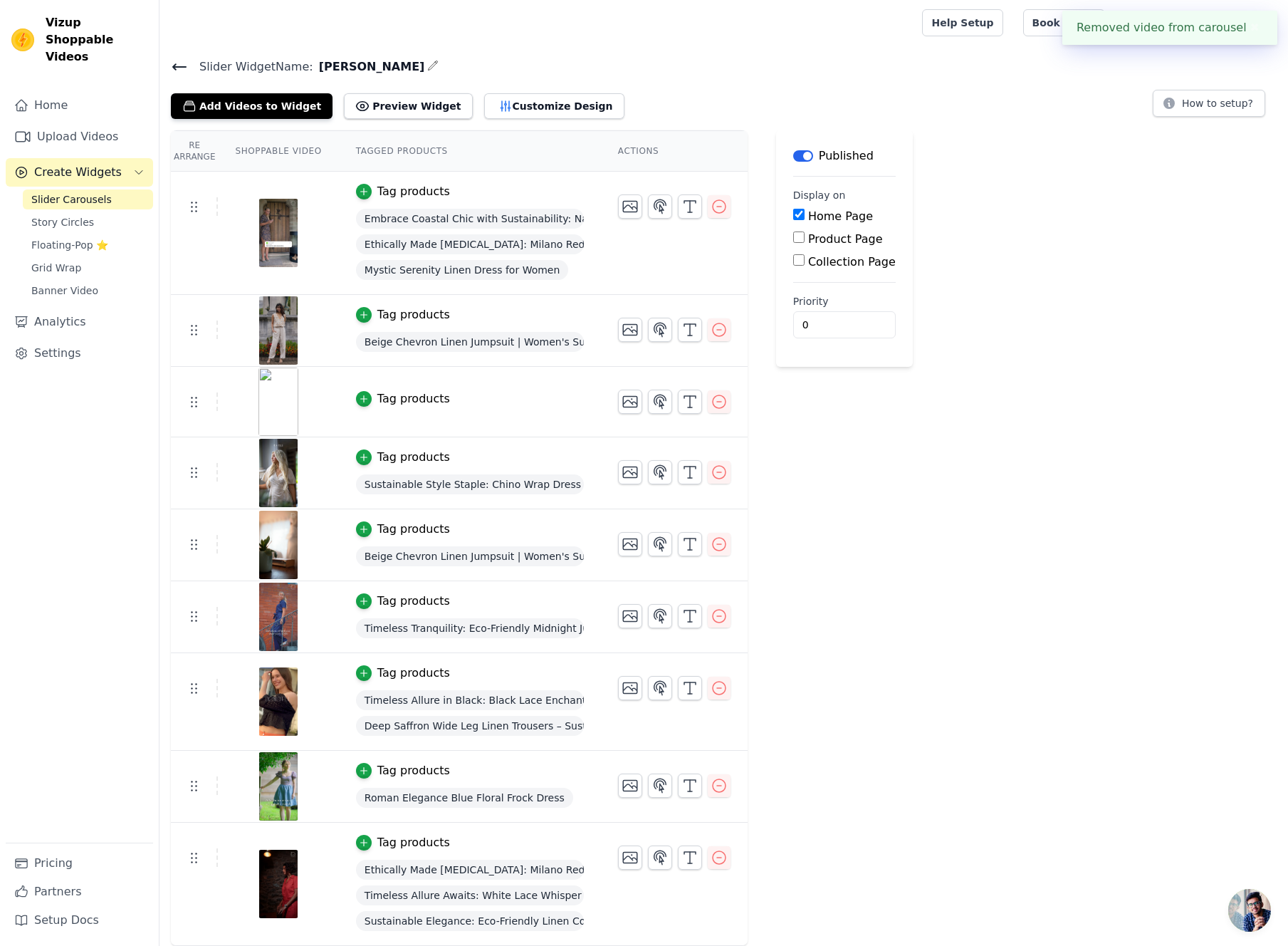
click at [1255, 29] on button "✖" at bounding box center [1255, 27] width 16 height 17
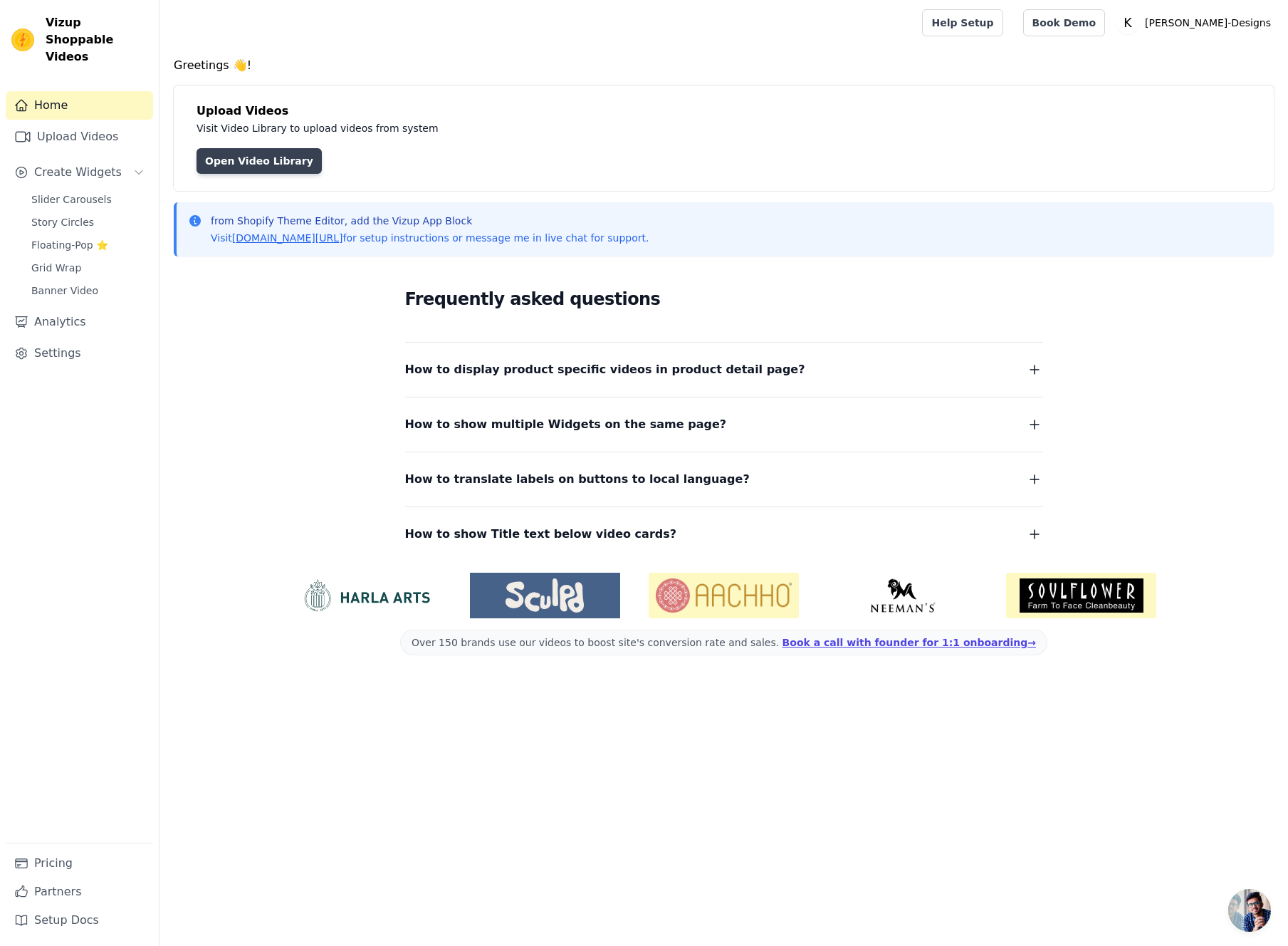
click at [253, 165] on link "Open Video Library" at bounding box center [259, 160] width 125 height 26
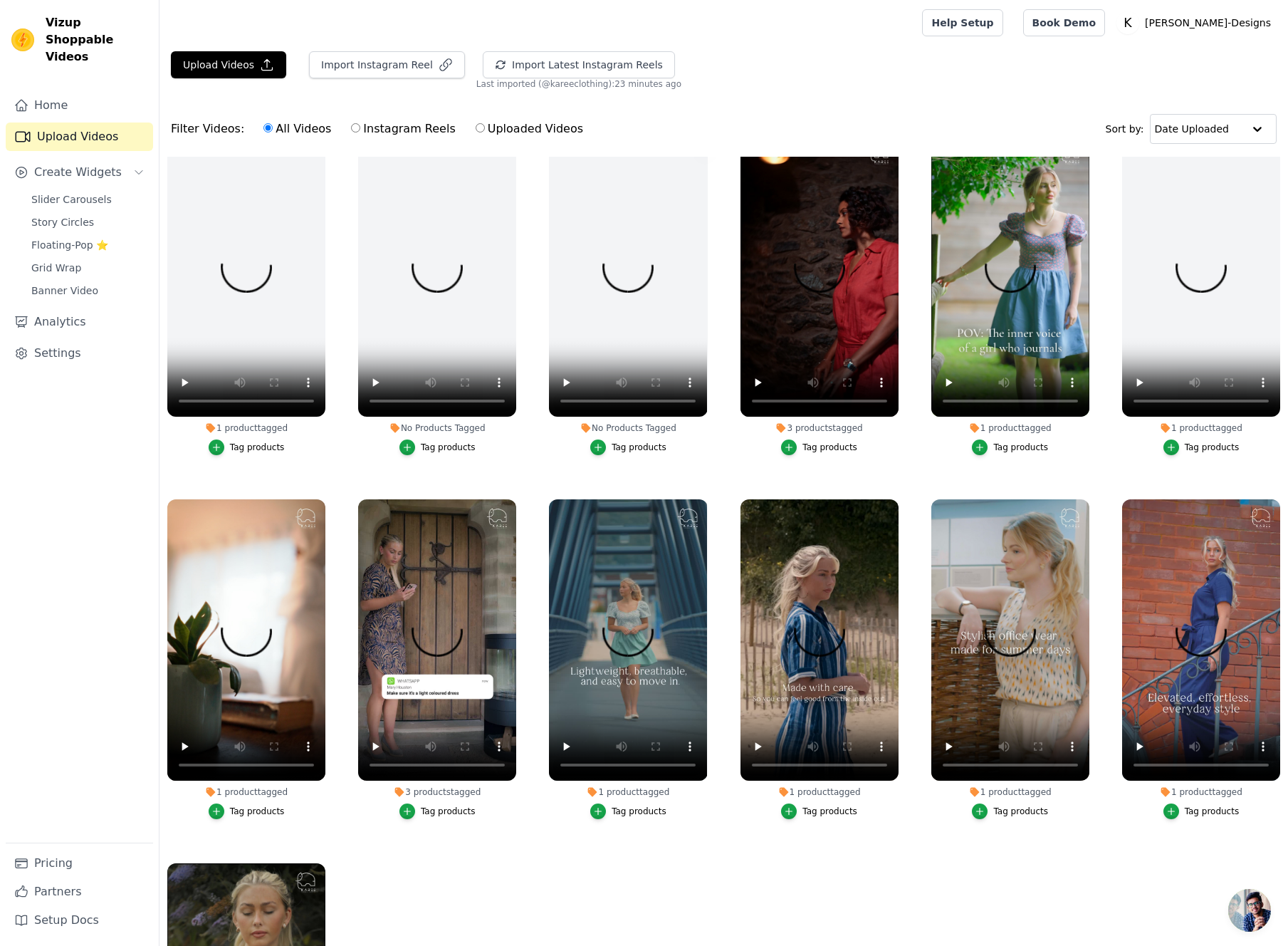
scroll to position [798, 0]
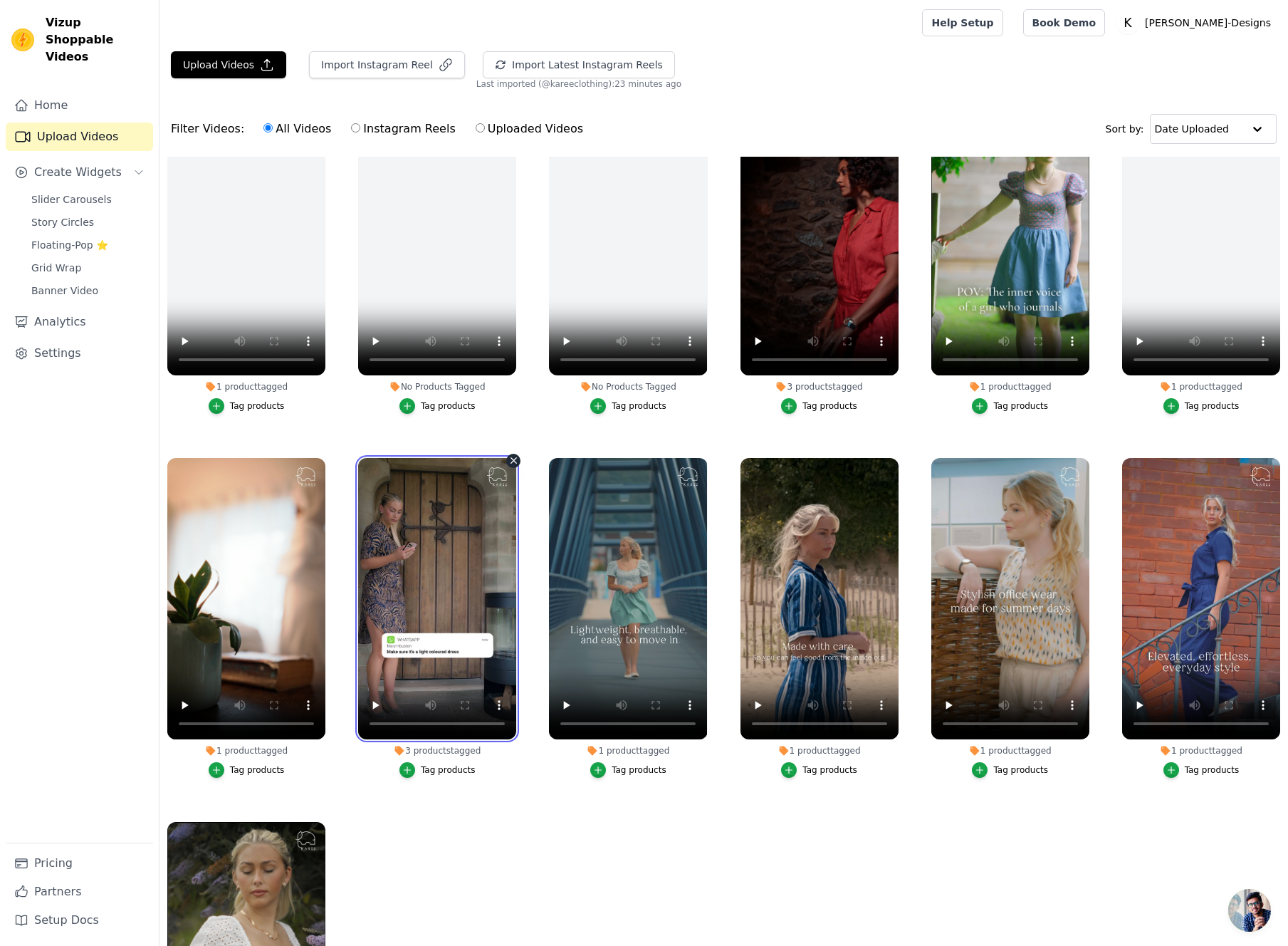
click at [425, 547] on video at bounding box center [437, 598] width 159 height 281
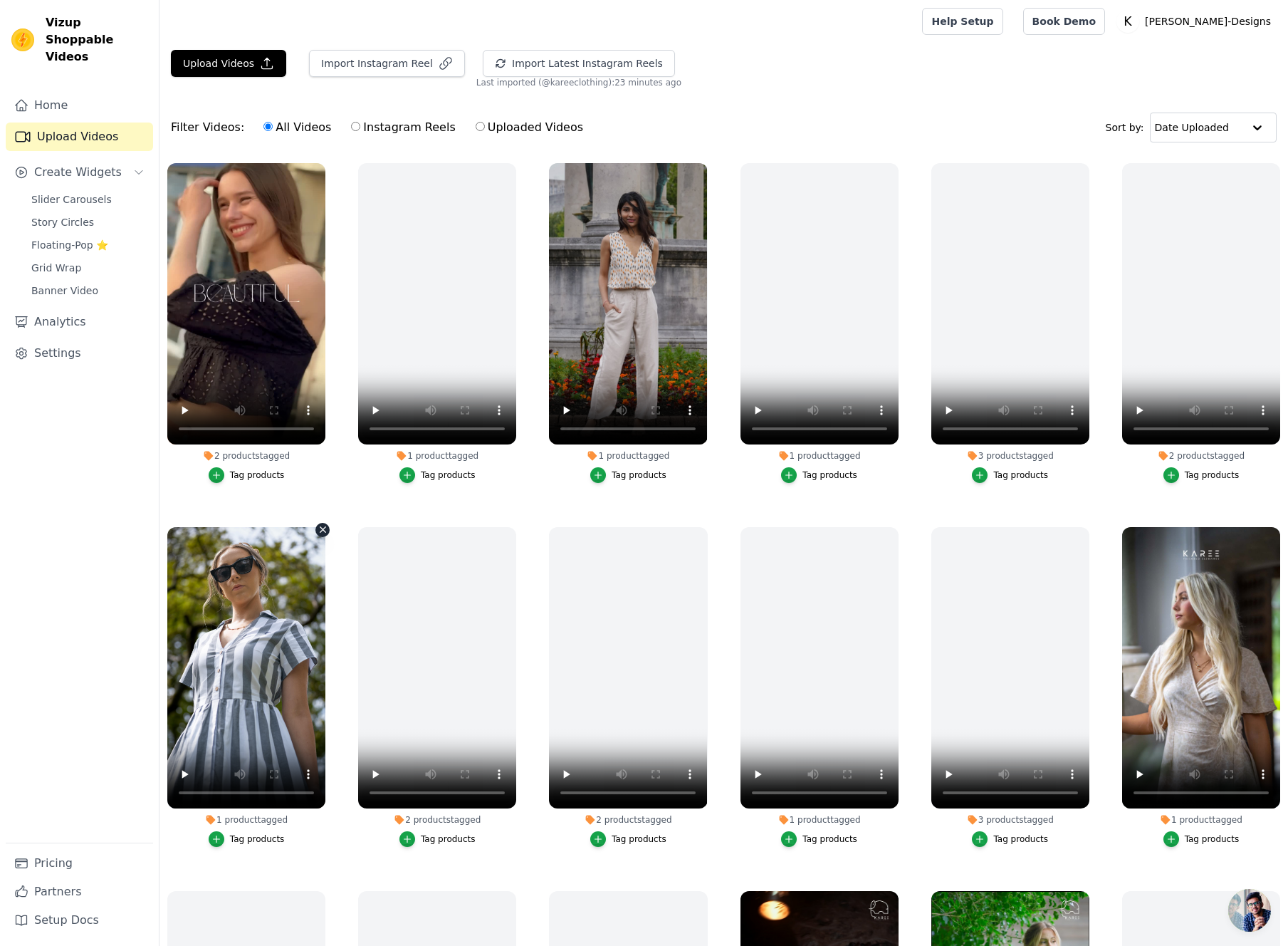
scroll to position [0, 0]
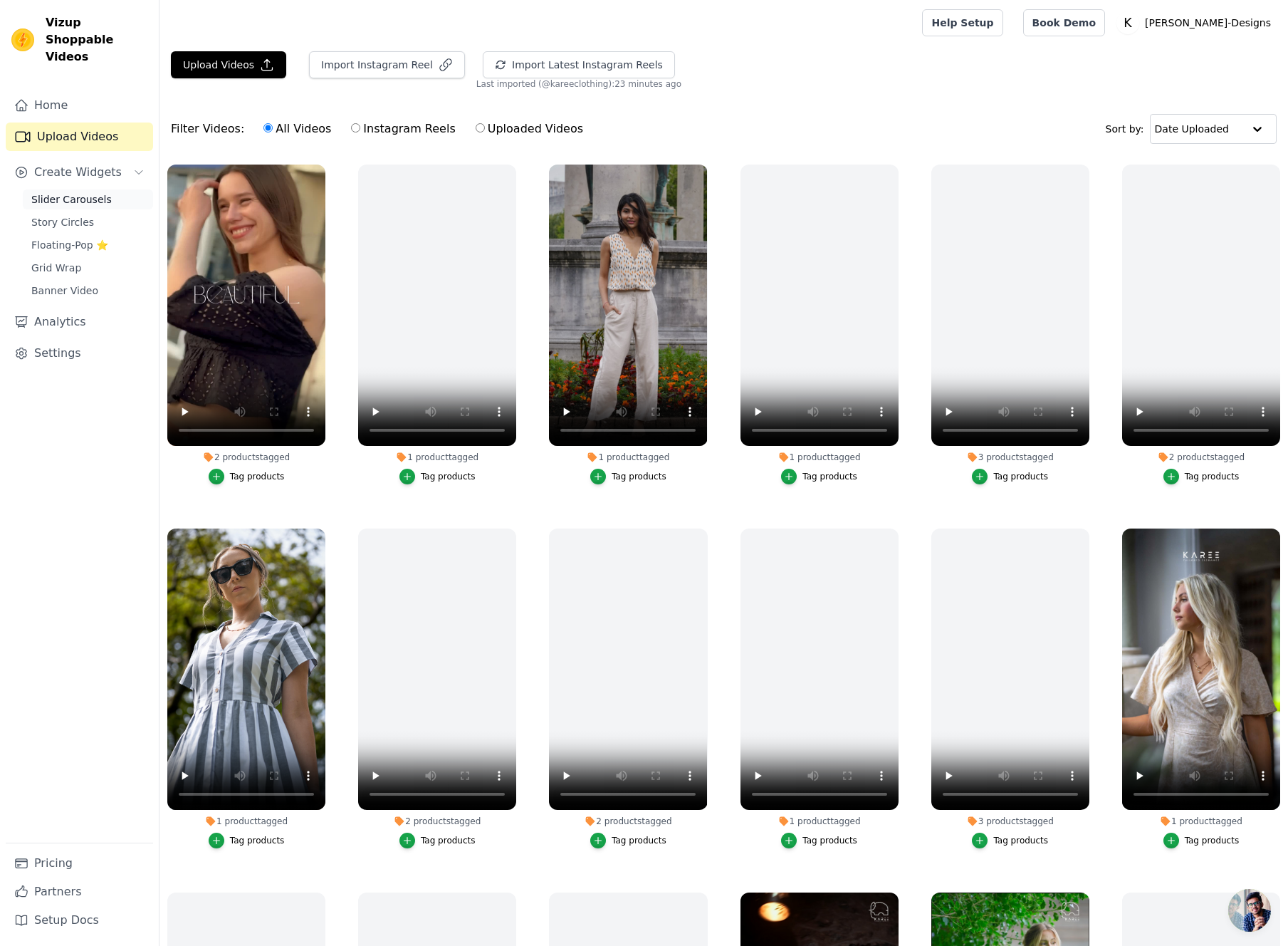
click at [67, 193] on span "Slider Carousels" at bounding box center [72, 200] width 81 height 14
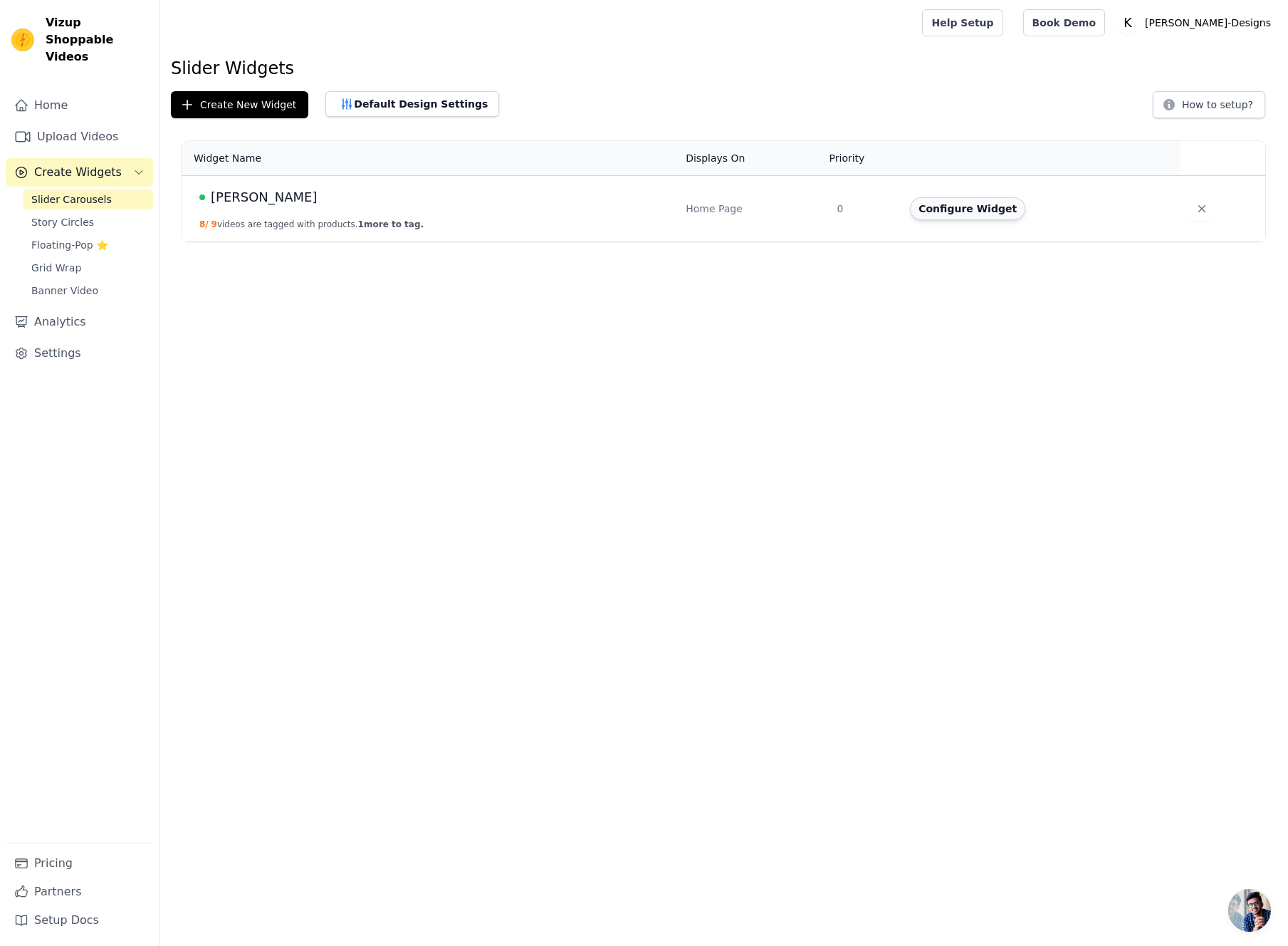
click at [966, 212] on button "Configure Widget" at bounding box center [967, 208] width 116 height 22
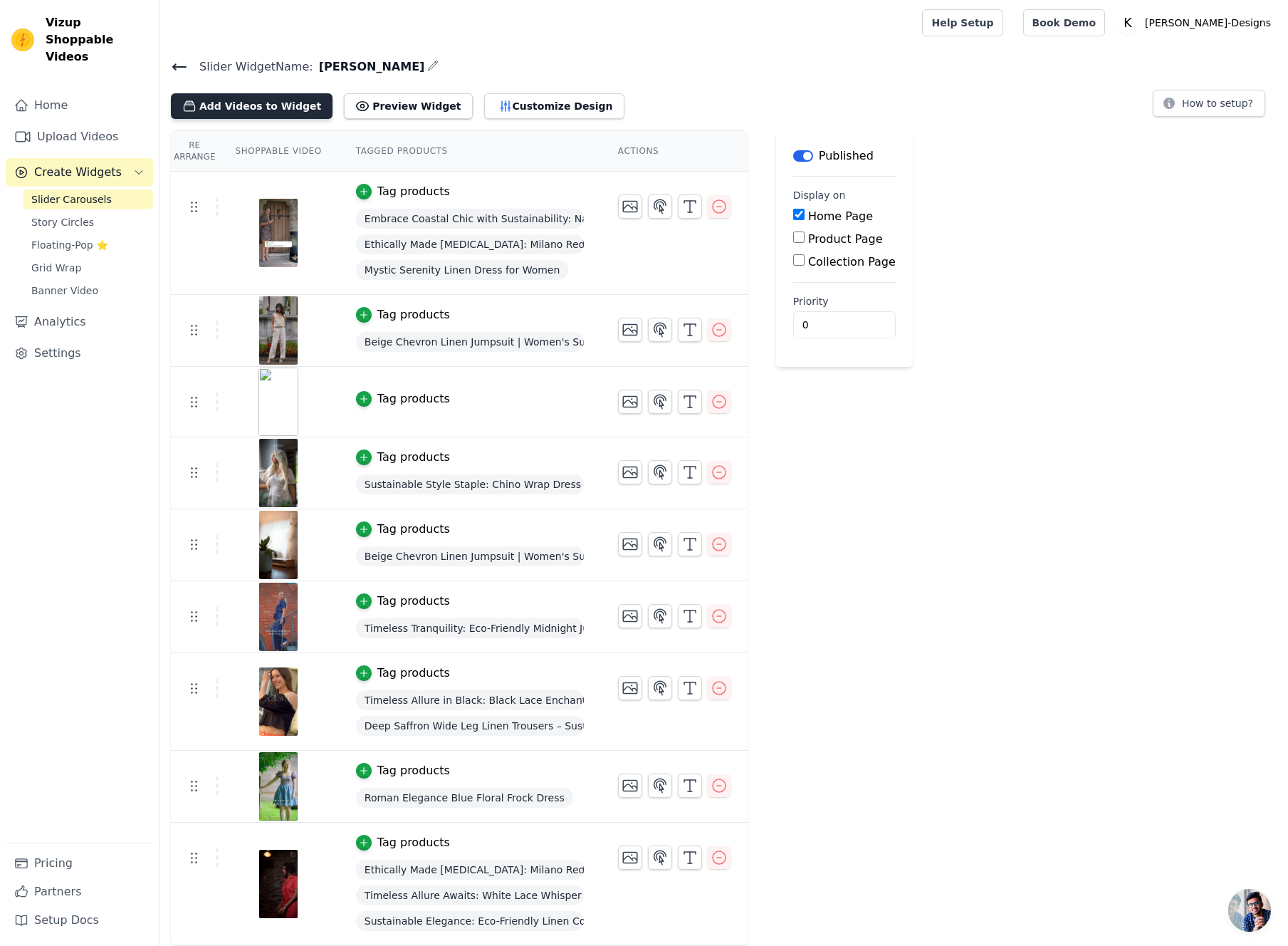
click at [262, 109] on button "Add Videos to Widget" at bounding box center [252, 106] width 162 height 26
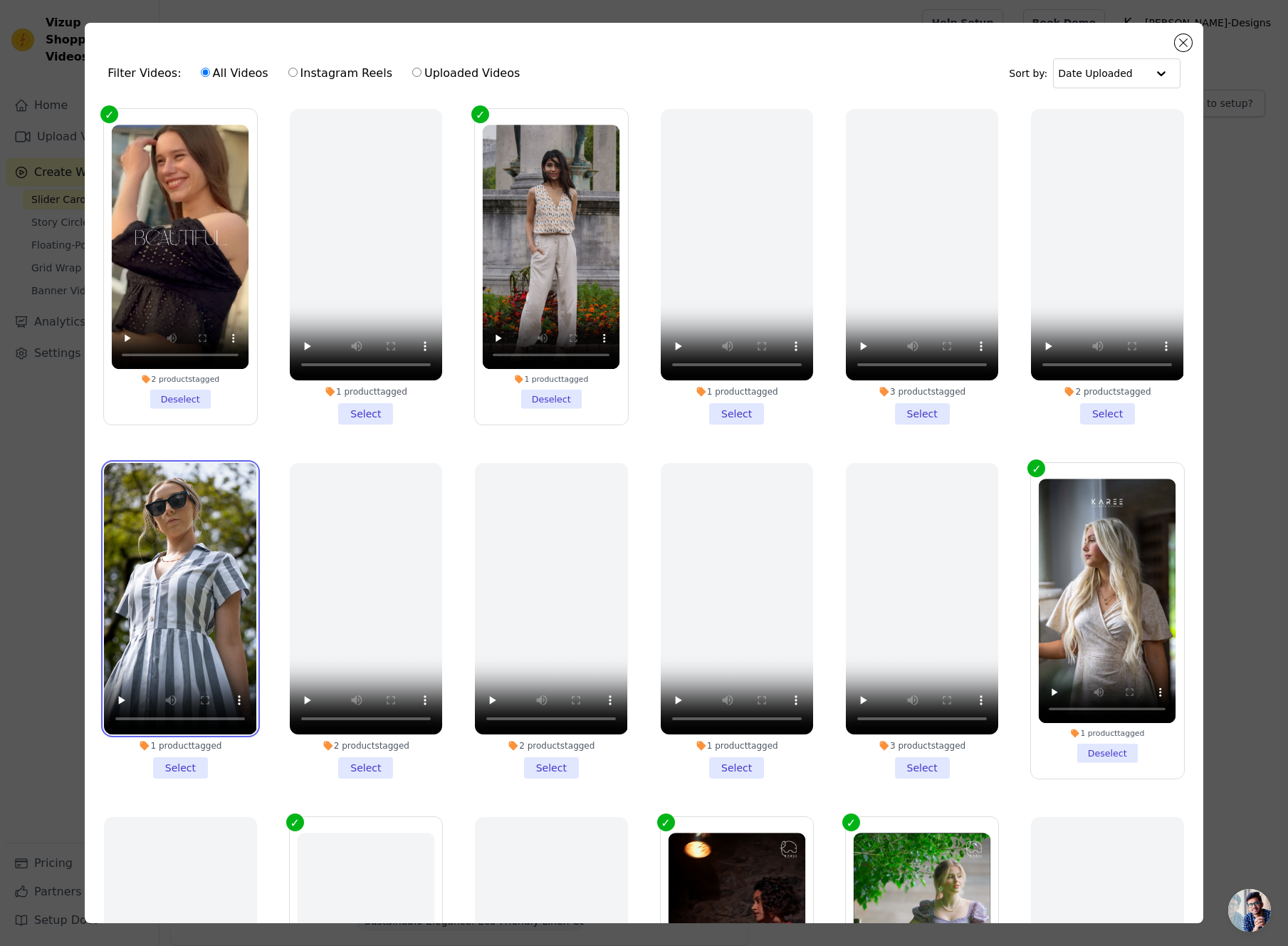
click at [190, 529] on video at bounding box center [180, 598] width 152 height 271
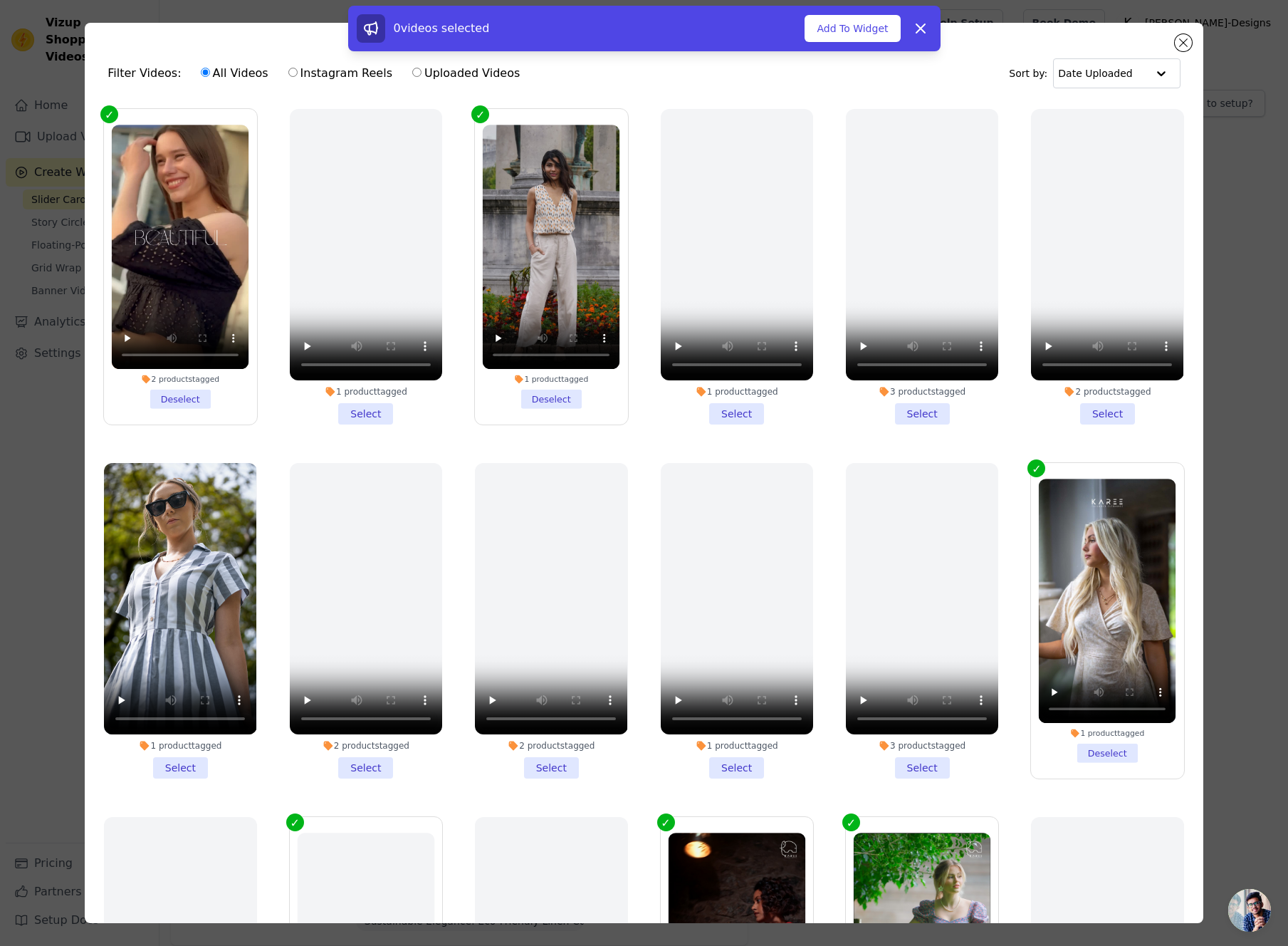
click at [187, 768] on li "1 product tagged Select" at bounding box center [180, 621] width 152 height 315
click at [0, 0] on input "1 product tagged Select" at bounding box center [0, 0] width 0 height 0
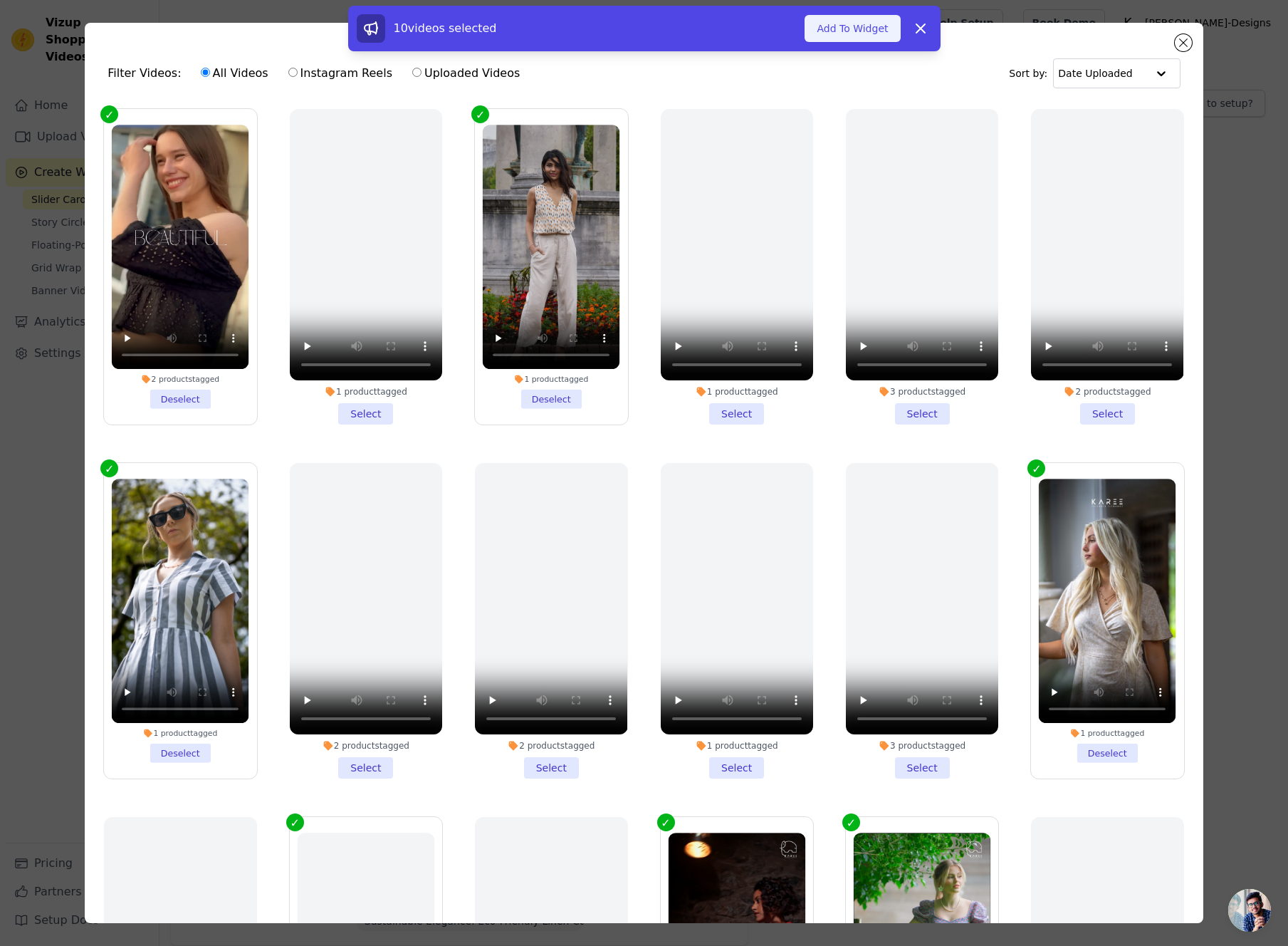
click at [848, 30] on button "Add To Widget" at bounding box center [853, 29] width 96 height 27
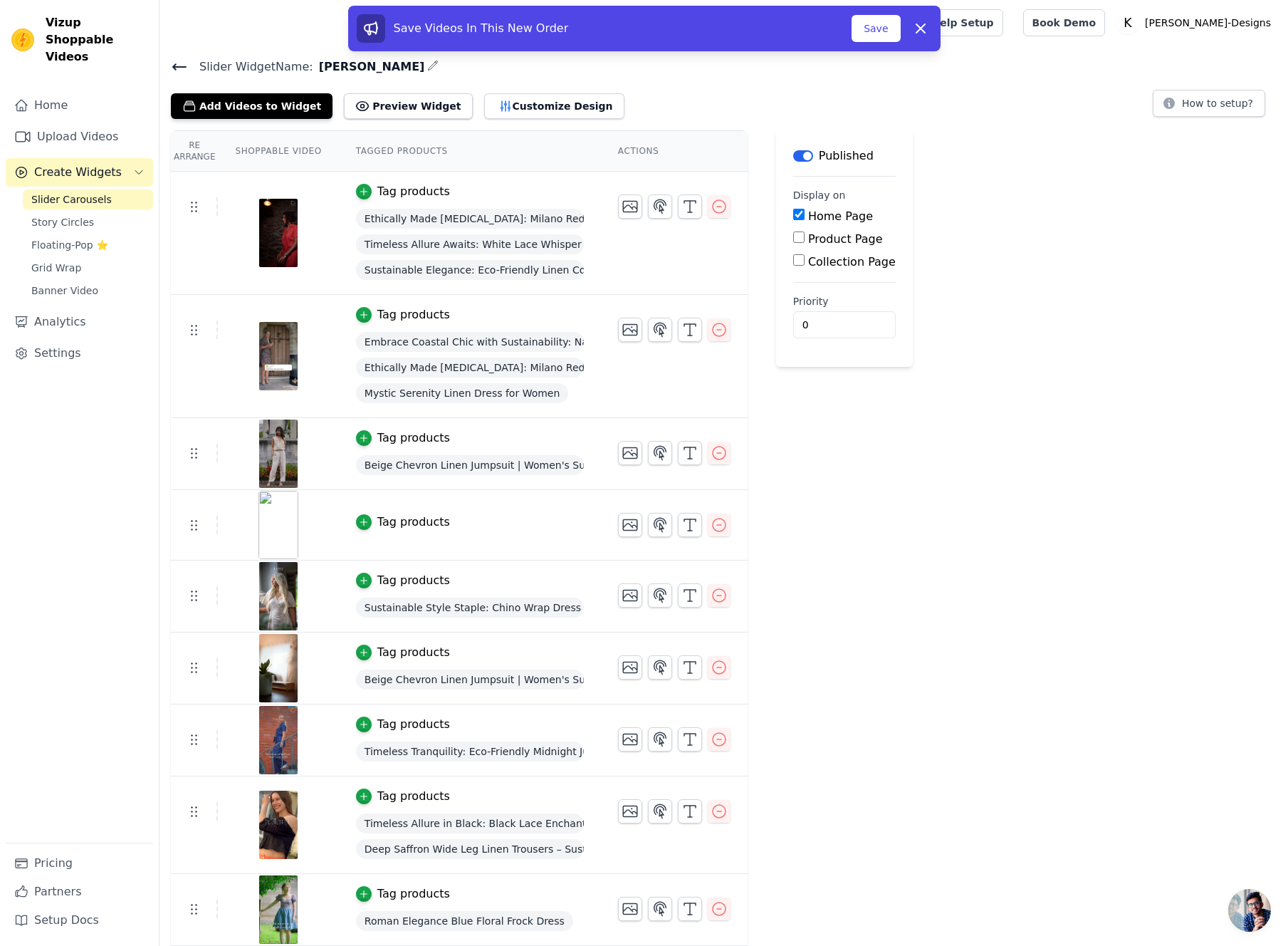
scroll to position [72, 0]
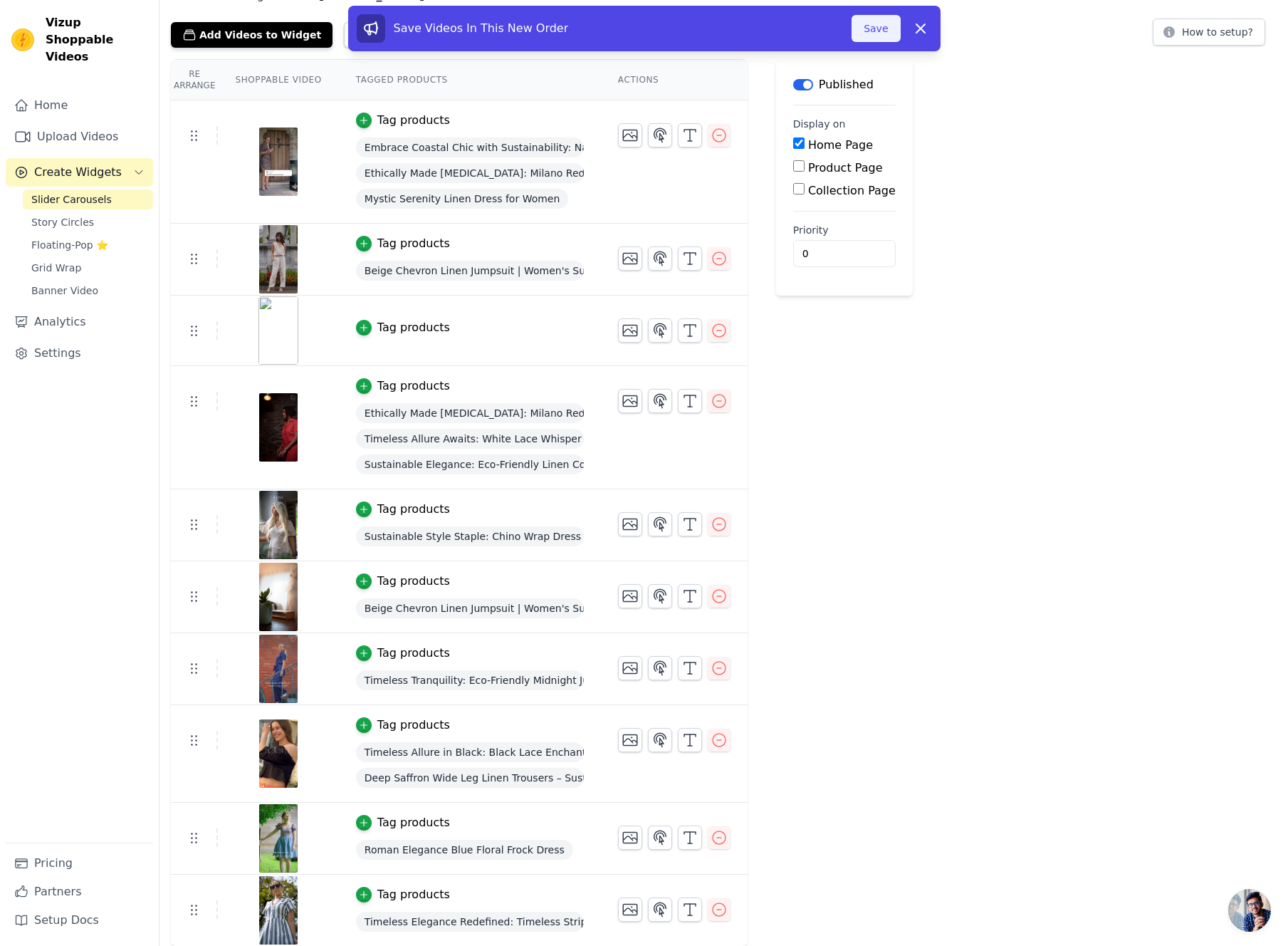
click at [880, 17] on button "Save" at bounding box center [876, 29] width 48 height 27
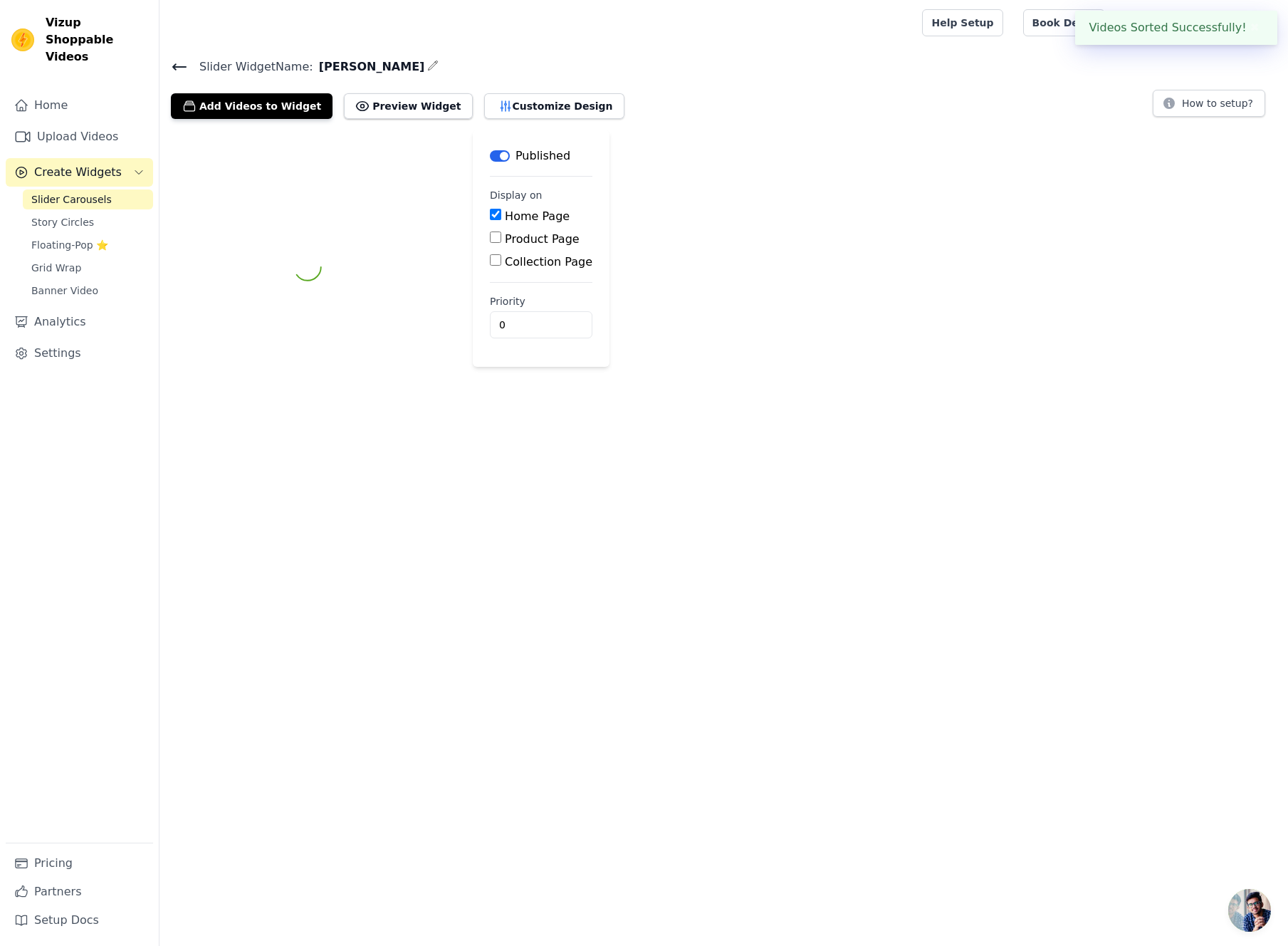
scroll to position [0, 0]
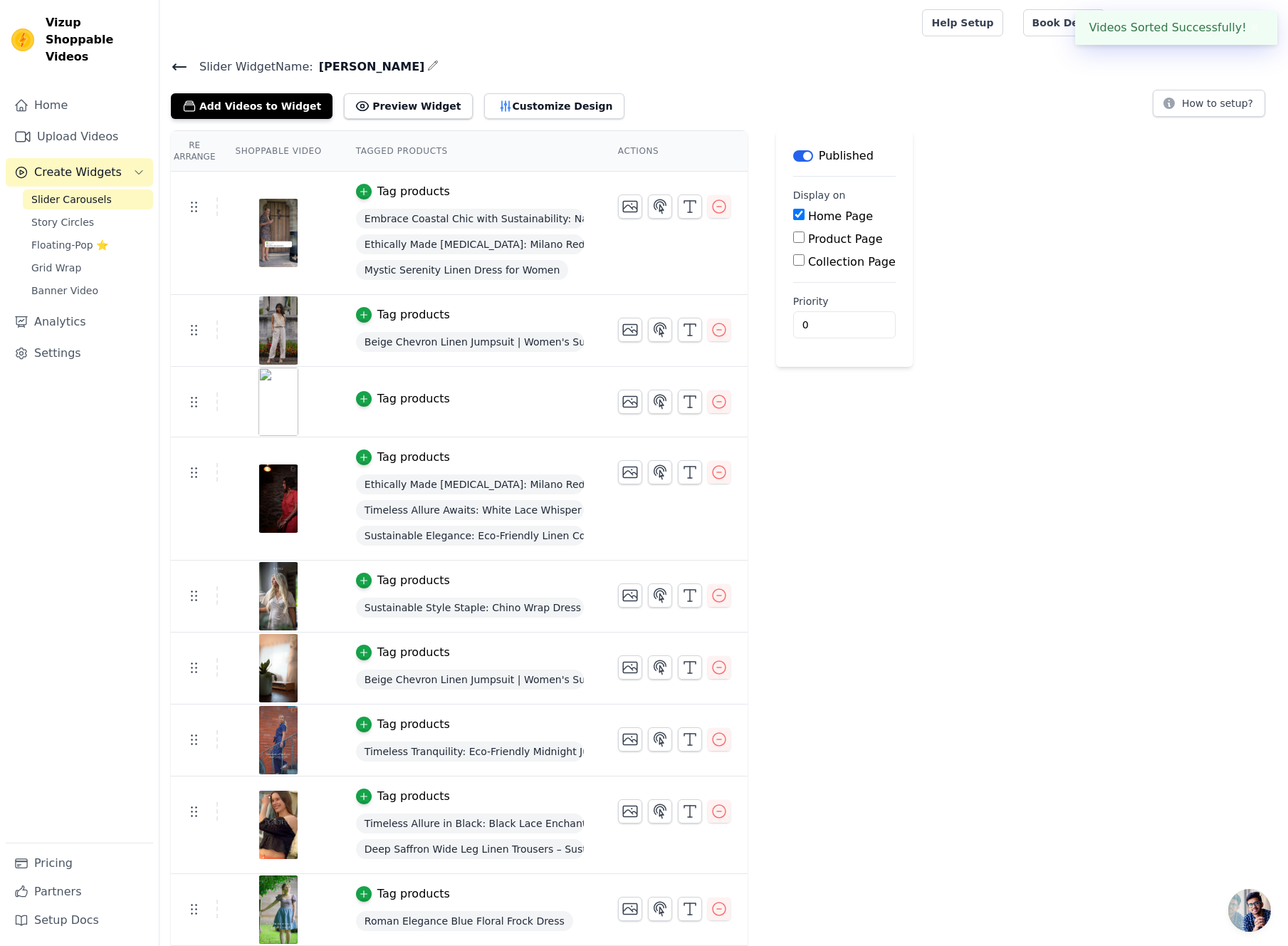
click at [798, 237] on input "Product Page" at bounding box center [799, 236] width 12 height 12
checkbox input "true"
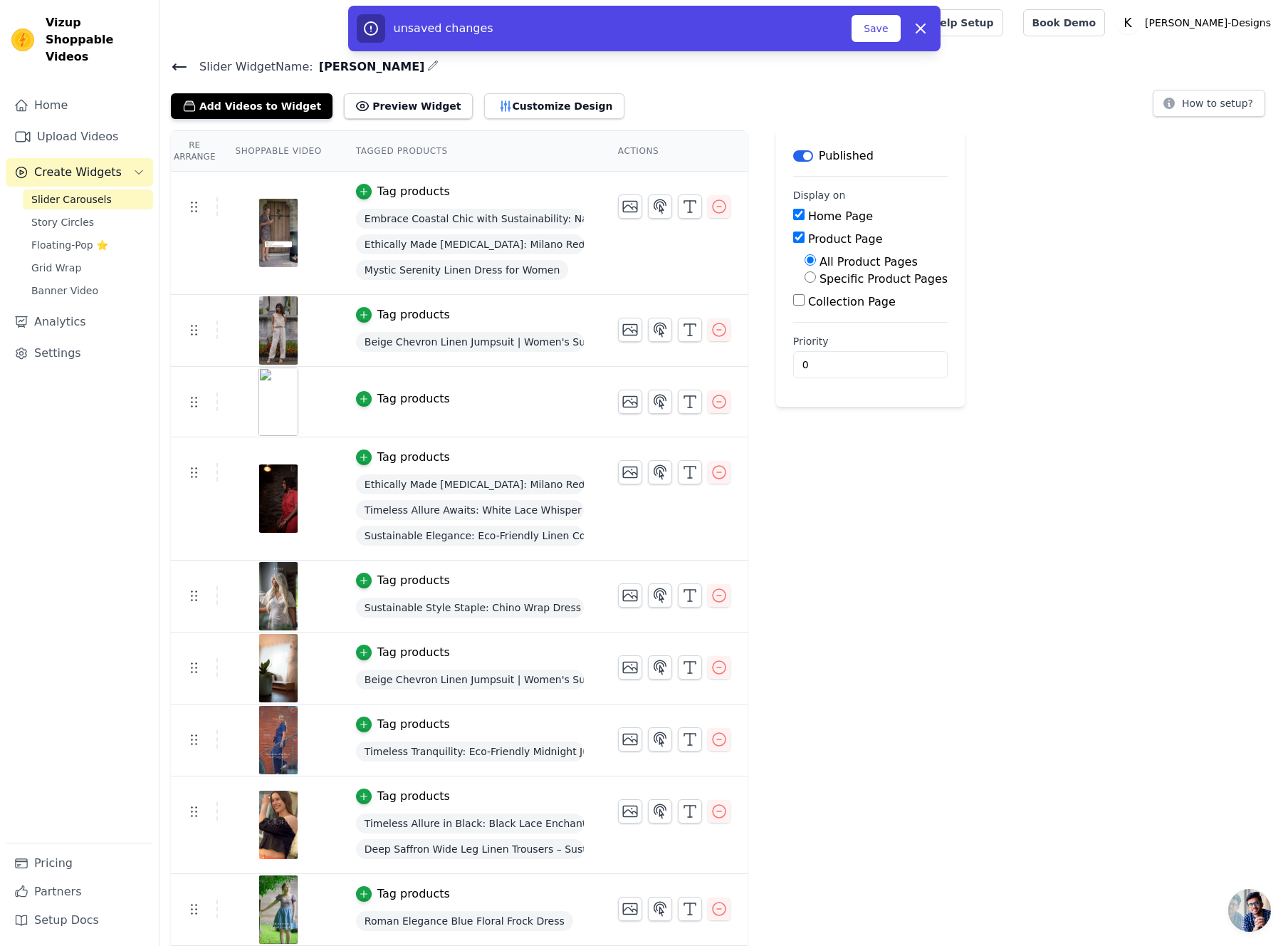
click at [797, 299] on input "Collection Page" at bounding box center [799, 299] width 12 height 12
checkbox input "true"
click at [874, 27] on button "Save" at bounding box center [876, 29] width 48 height 27
